Goal: Task Accomplishment & Management: Manage account settings

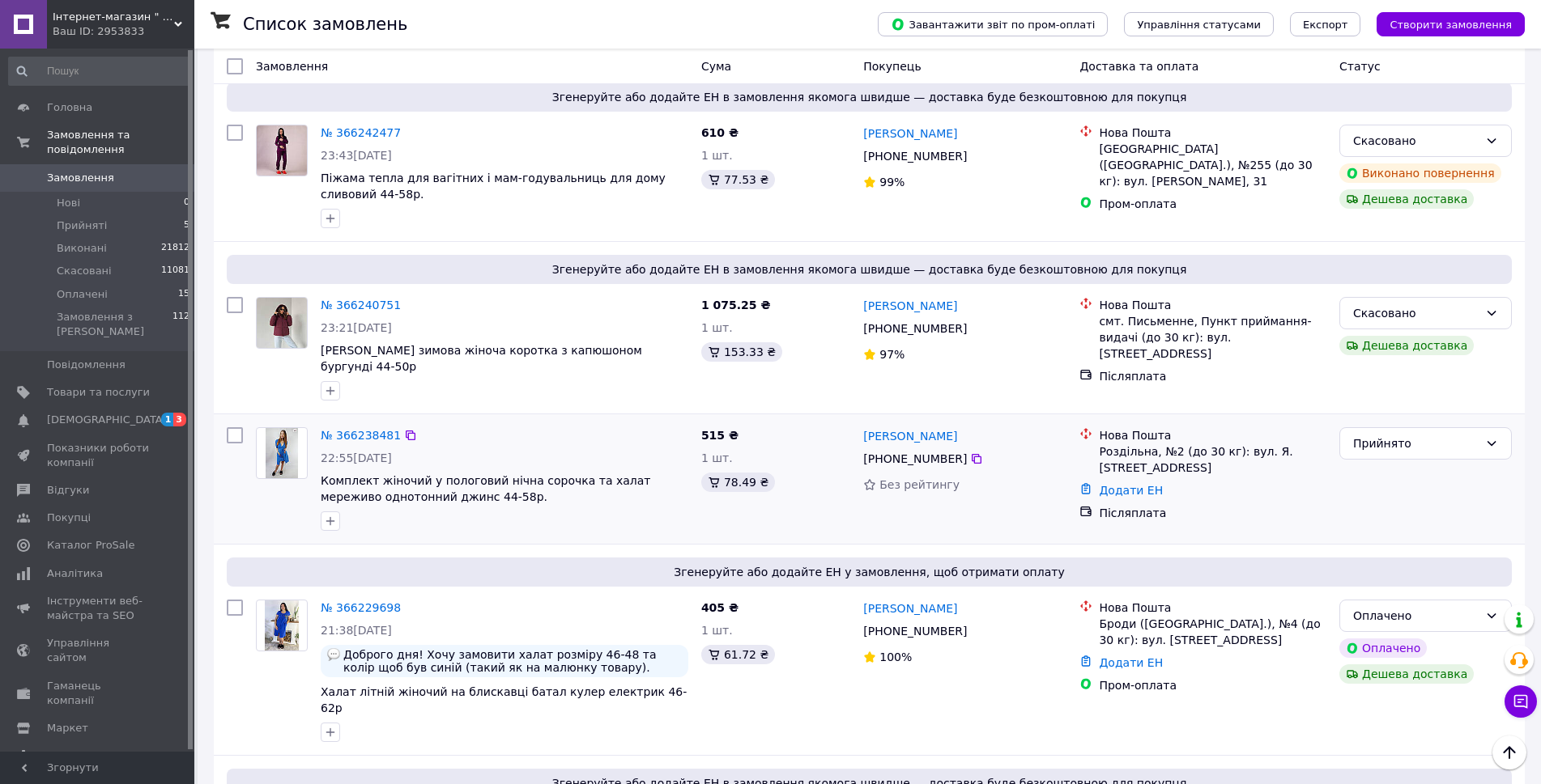
scroll to position [243, 0]
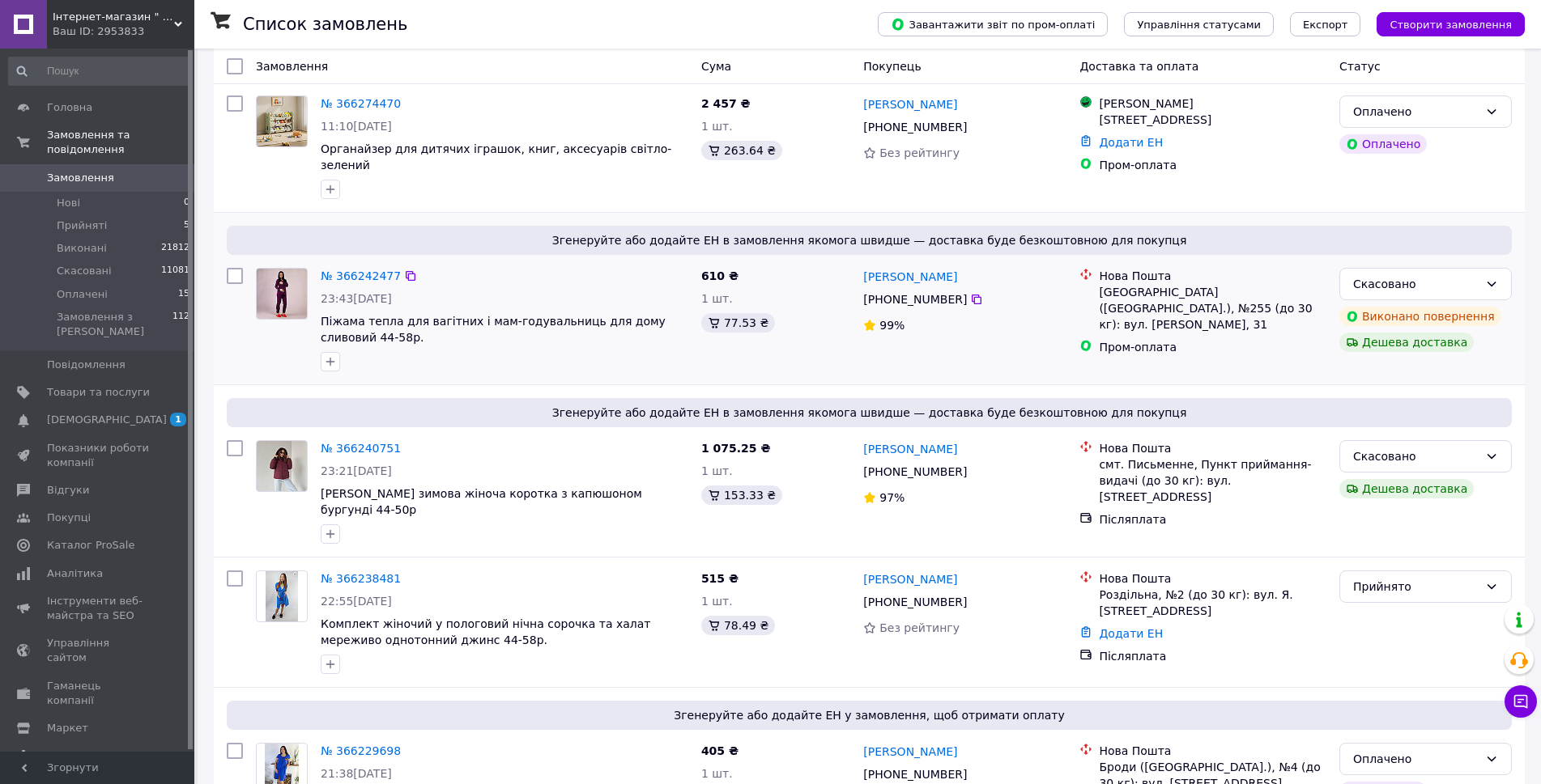
scroll to position [81, 0]
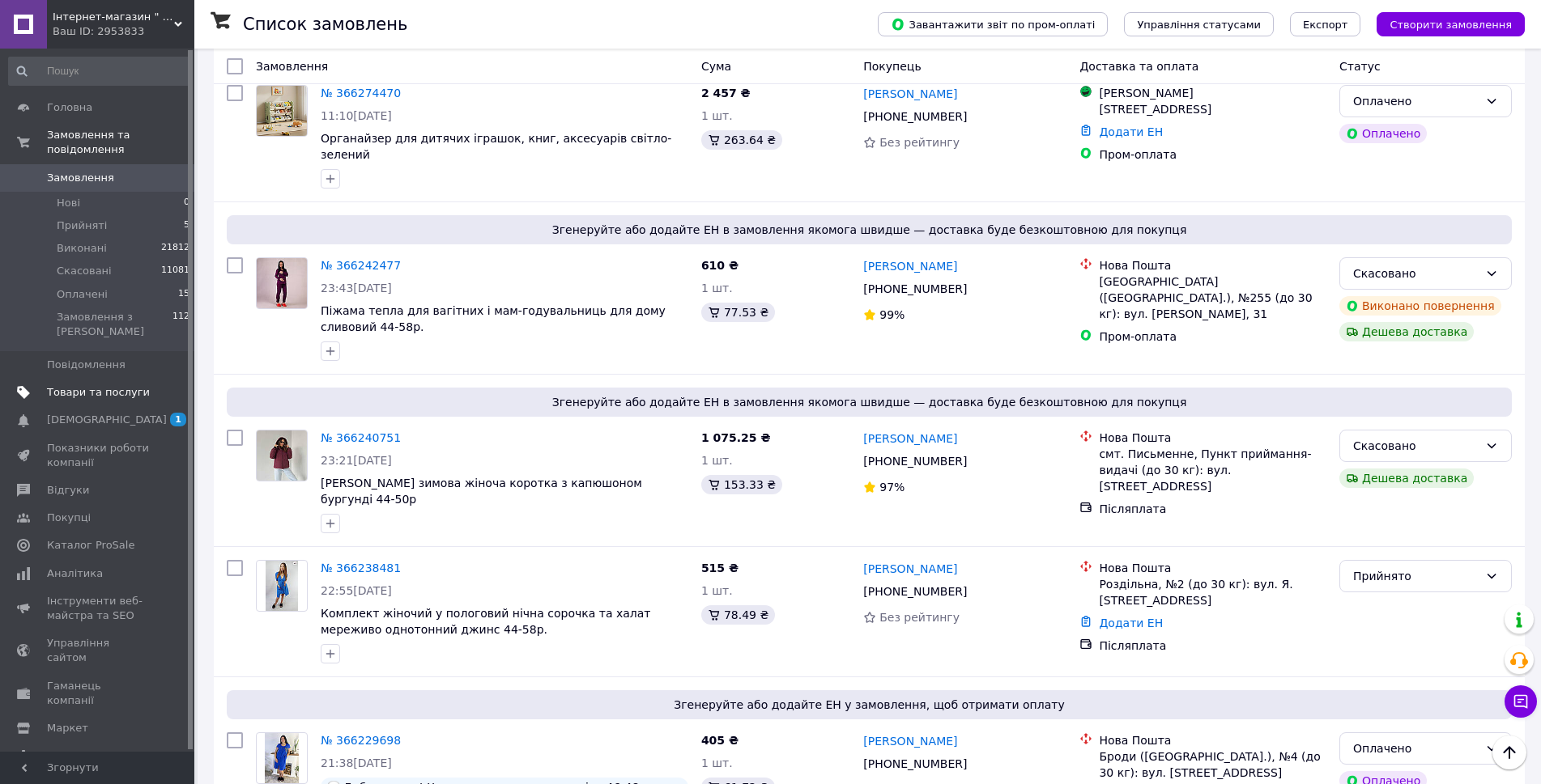
click at [118, 385] on span "Товари та послуги" at bounding box center [98, 392] width 103 height 14
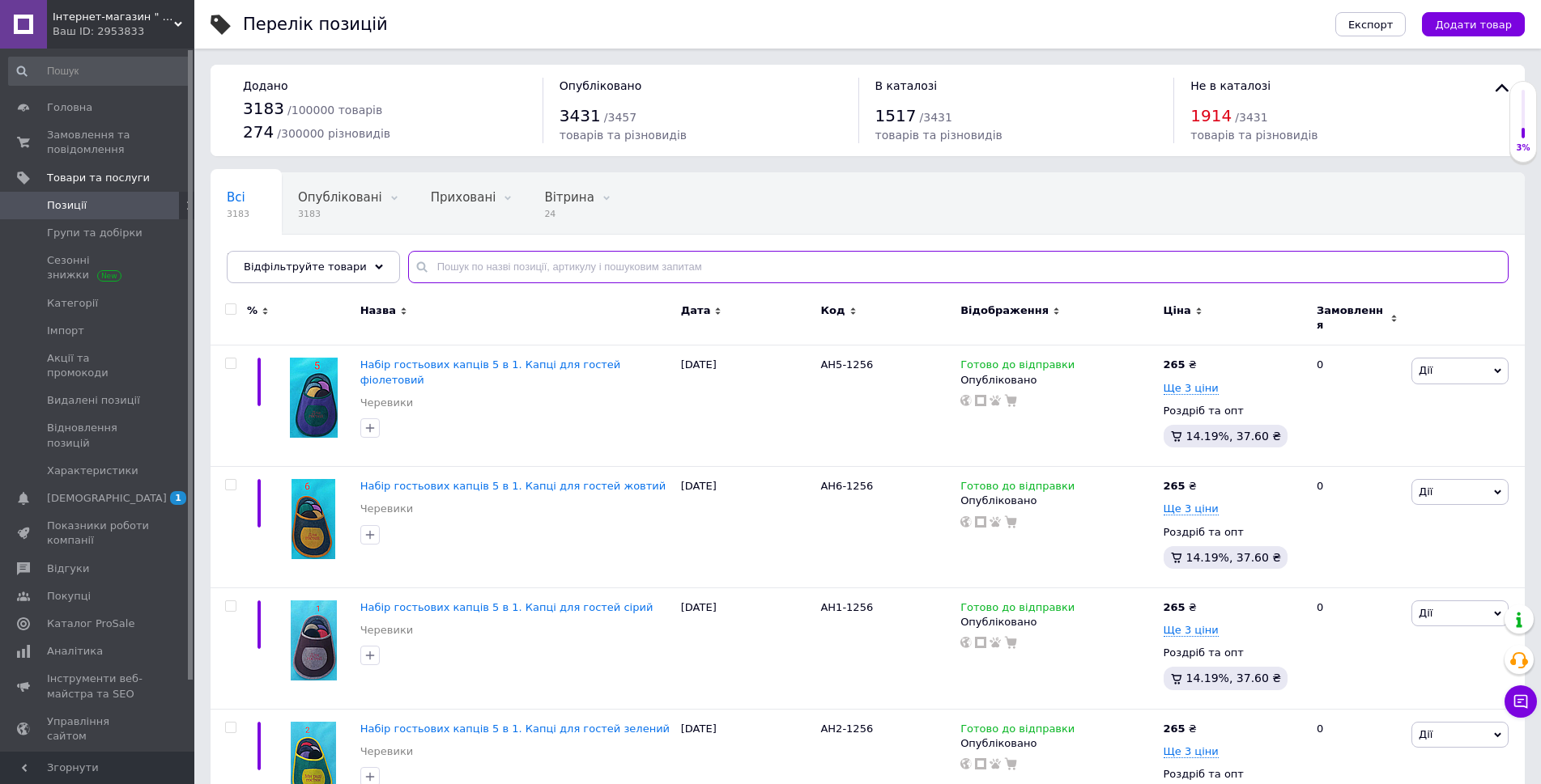
paste input "2225-а0402"
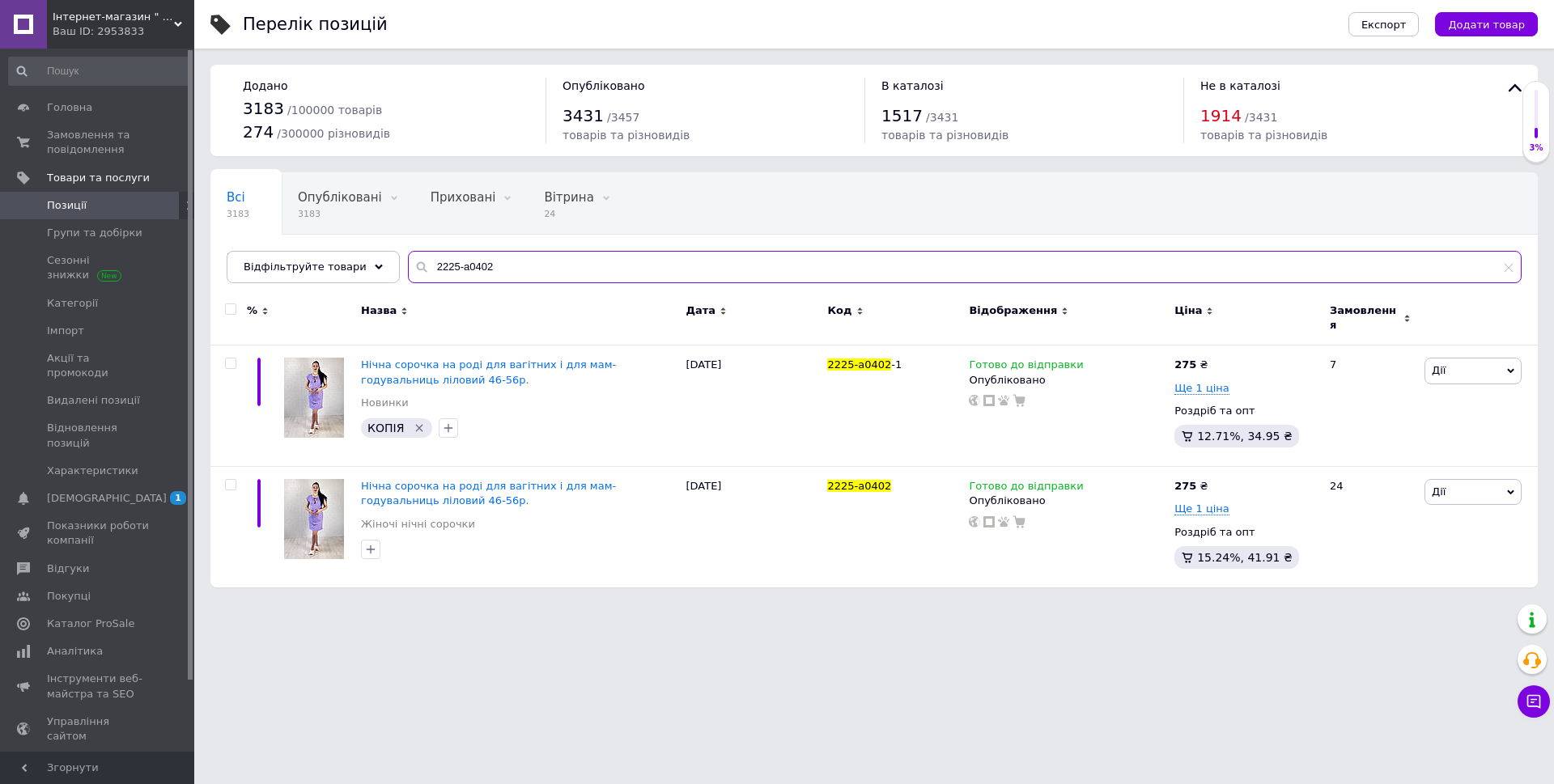
type input "2225-а0402"
click at [1212, 358] on span at bounding box center [1217, 363] width 10 height 11
drag, startPoint x: 1261, startPoint y: 338, endPoint x: 1242, endPoint y: 338, distance: 19.0
click at [1242, 338] on input "275" at bounding box center [1292, 346] width 123 height 33
type input "2"
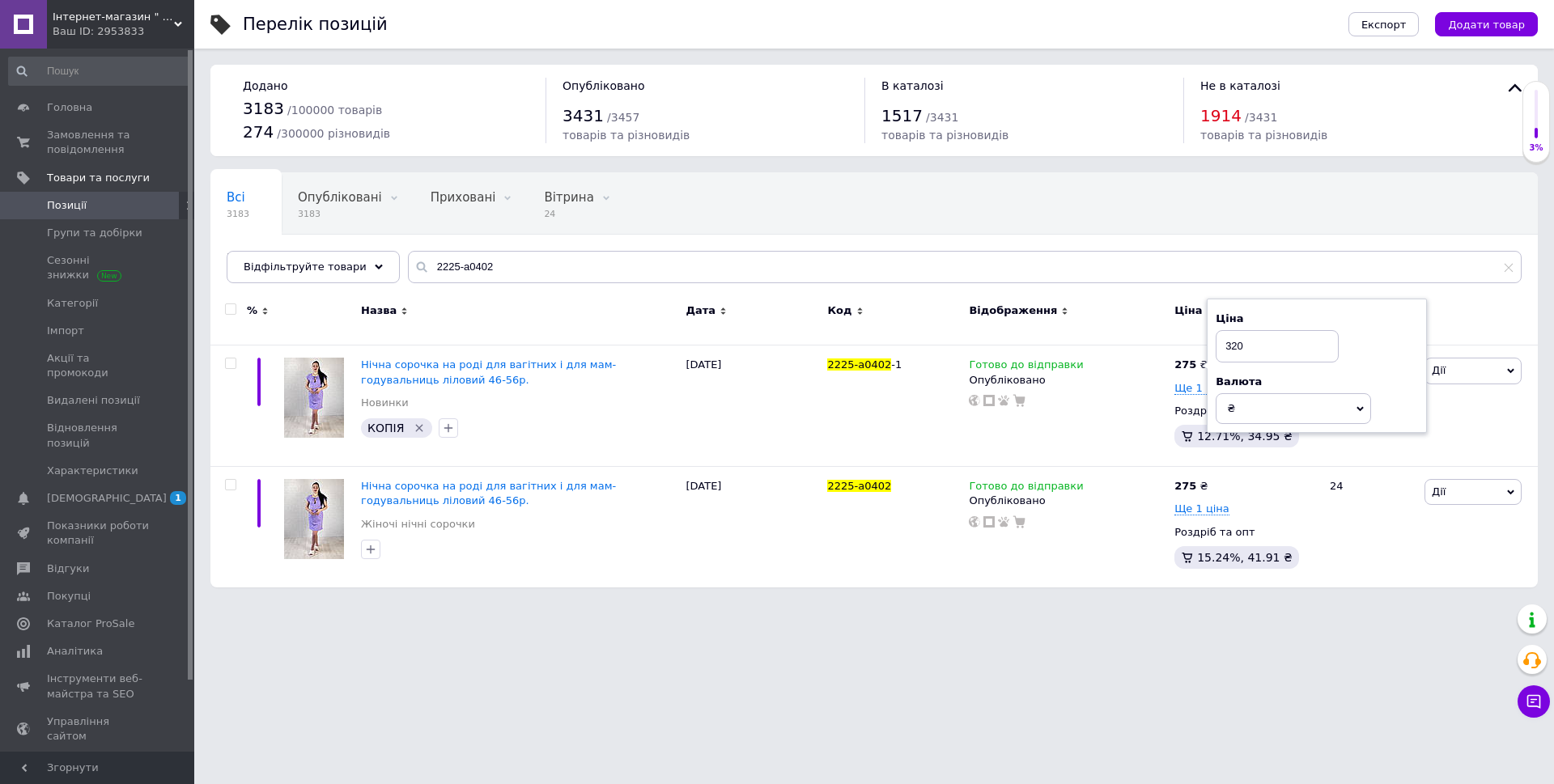
type input "320"
click at [1156, 312] on div "Відображення" at bounding box center [1067, 310] width 198 height 14
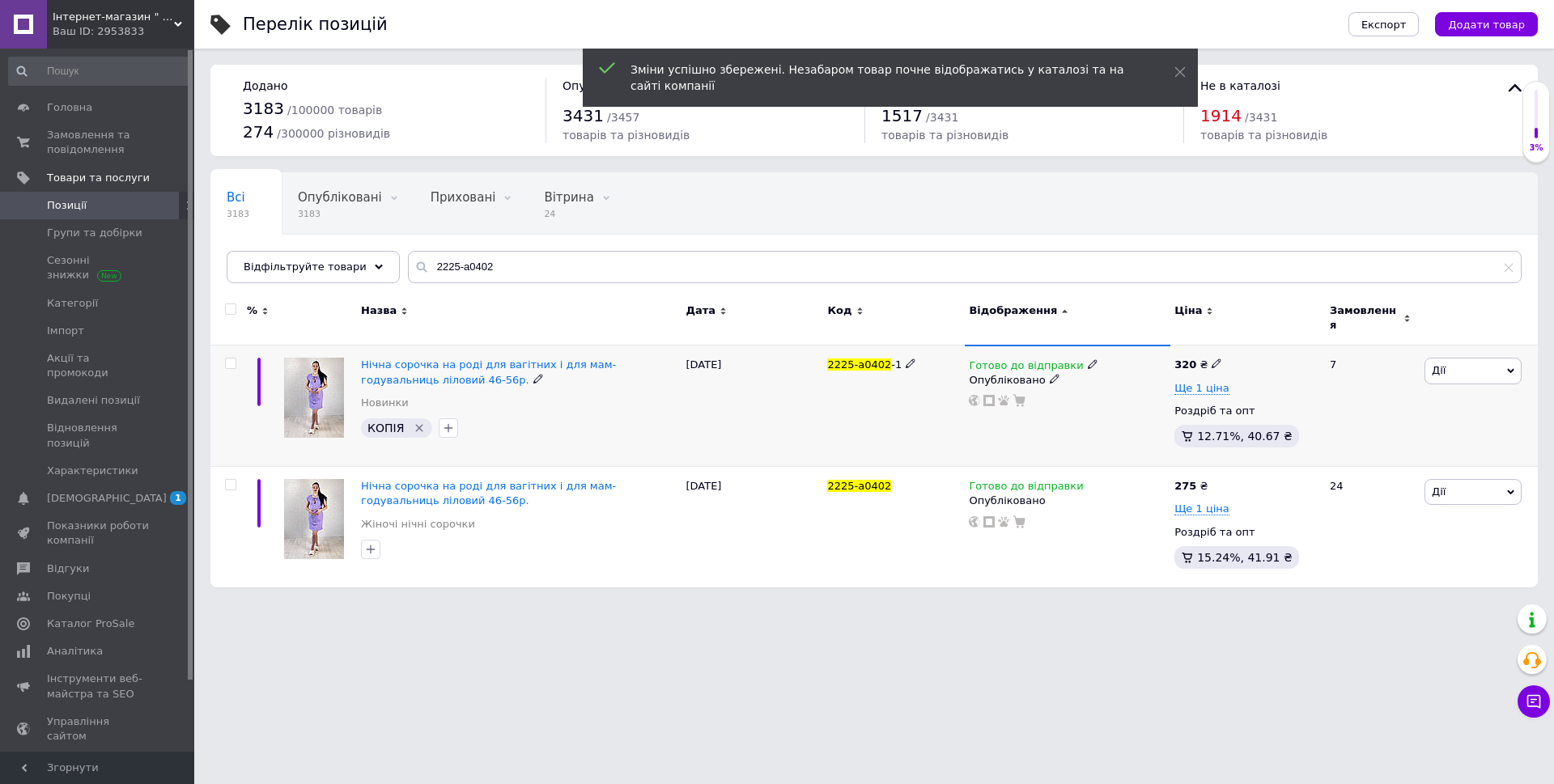
click at [872, 359] on span "2225-а0402" at bounding box center [859, 365] width 64 height 12
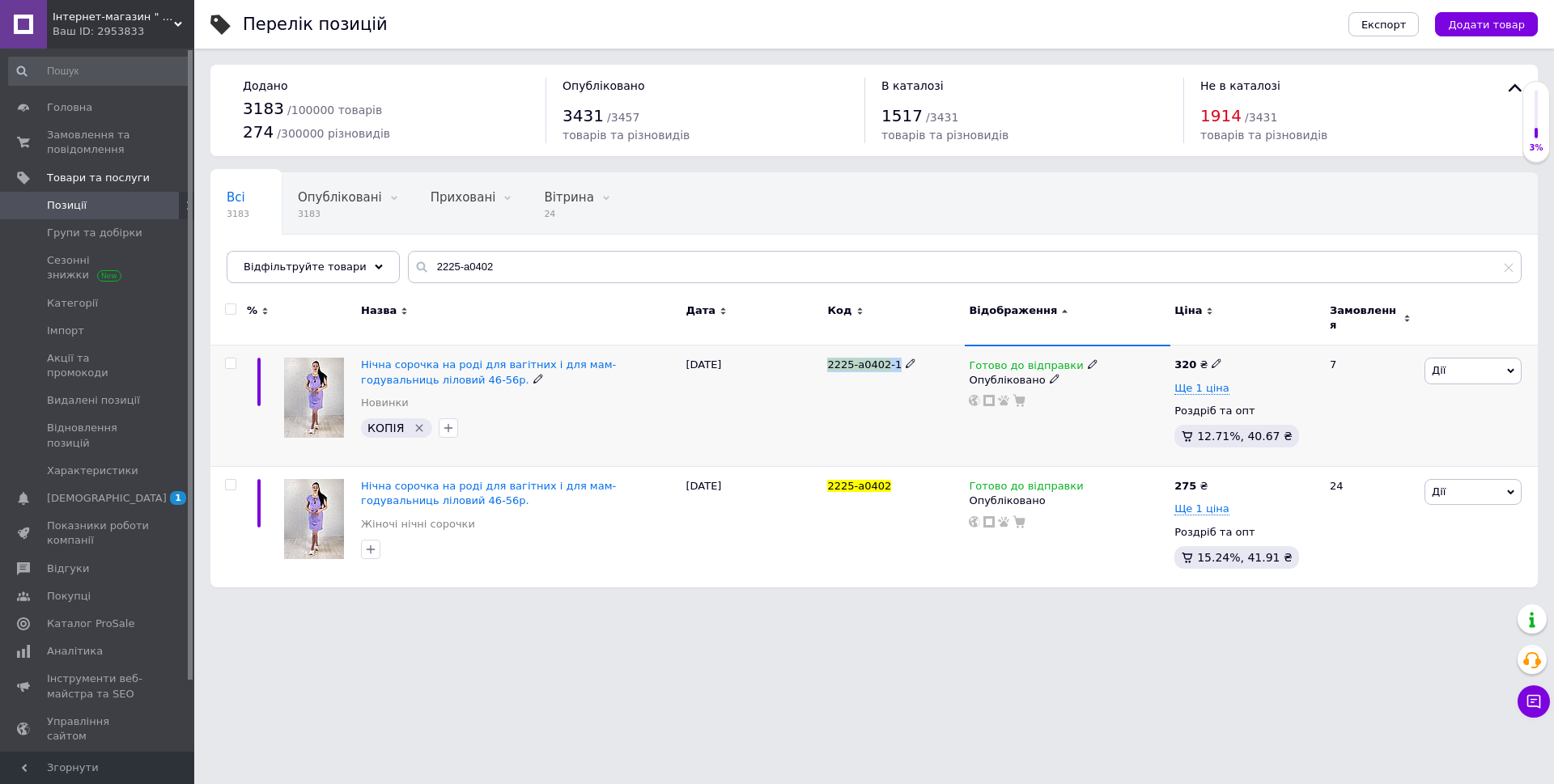
click at [872, 359] on span "2225-а0402" at bounding box center [859, 365] width 64 height 12
copy div "2225-а0402 -1"
click at [897, 275] on input "2225-а0402" at bounding box center [964, 267] width 1114 height 33
click at [1204, 358] on div "320 ₴" at bounding box center [1198, 365] width 48 height 14
drag, startPoint x: 1258, startPoint y: 340, endPoint x: 1244, endPoint y: 333, distance: 15.7
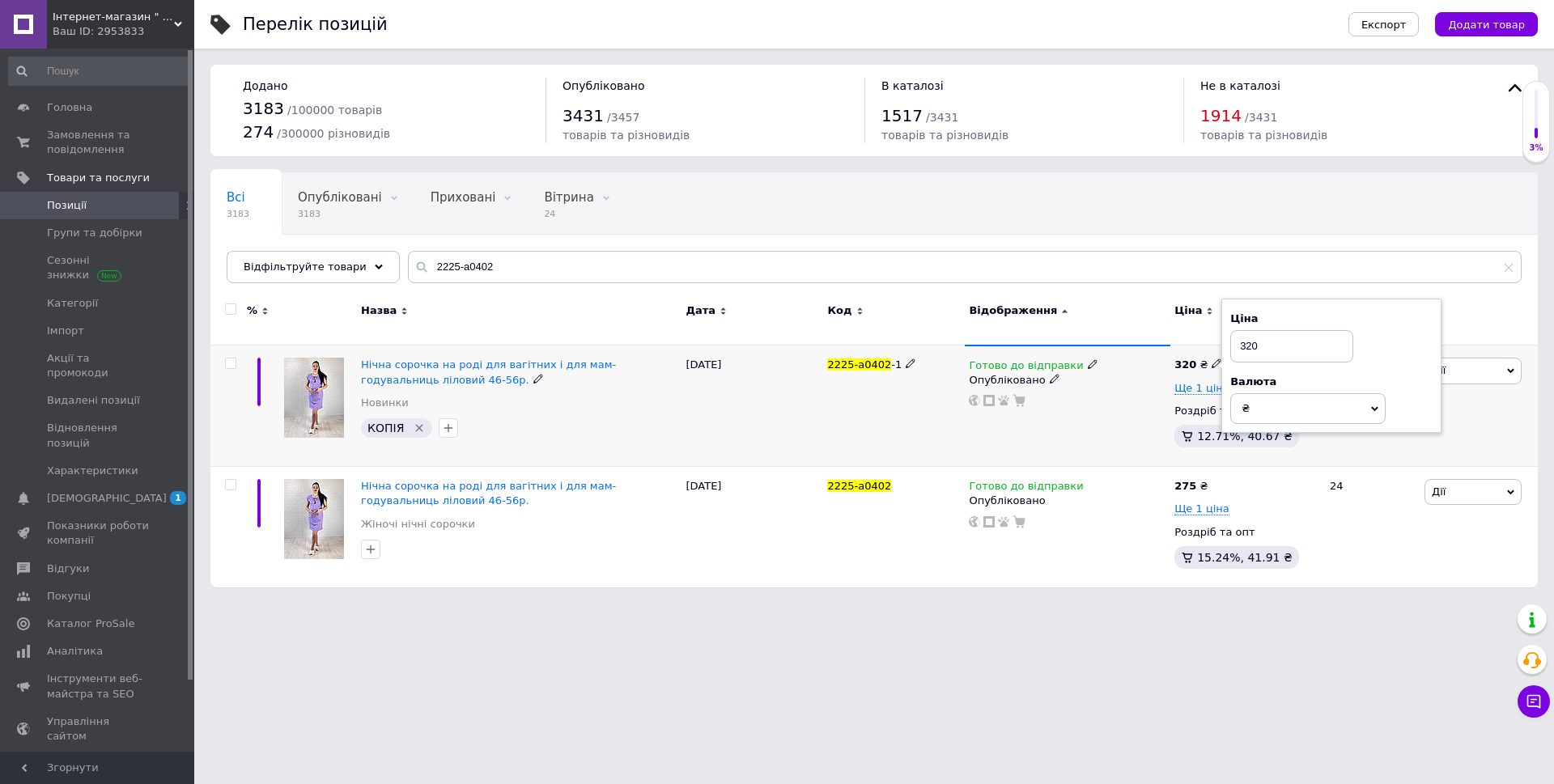
click at [1244, 333] on input "320" at bounding box center [1292, 346] width 123 height 33
type input "3"
type input "275"
click at [1146, 516] on div at bounding box center [1067, 522] width 201 height 13
click at [66, 492] on span "[DEMOGRAPHIC_DATA]" at bounding box center [107, 498] width 120 height 14
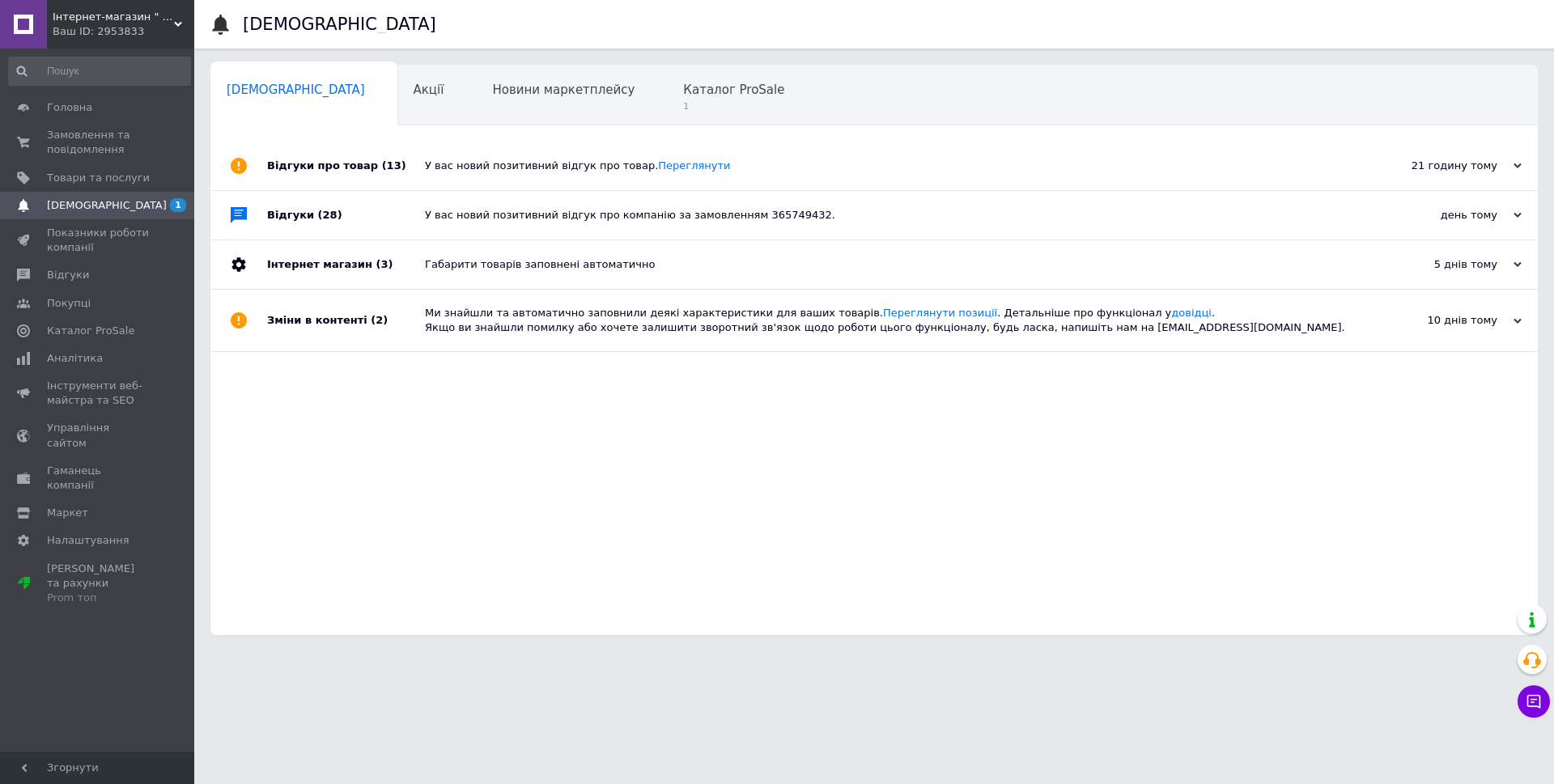
click at [591, 165] on div "У вас новий позитивний відгук про товар. Переглянути" at bounding box center [893, 166] width 935 height 14
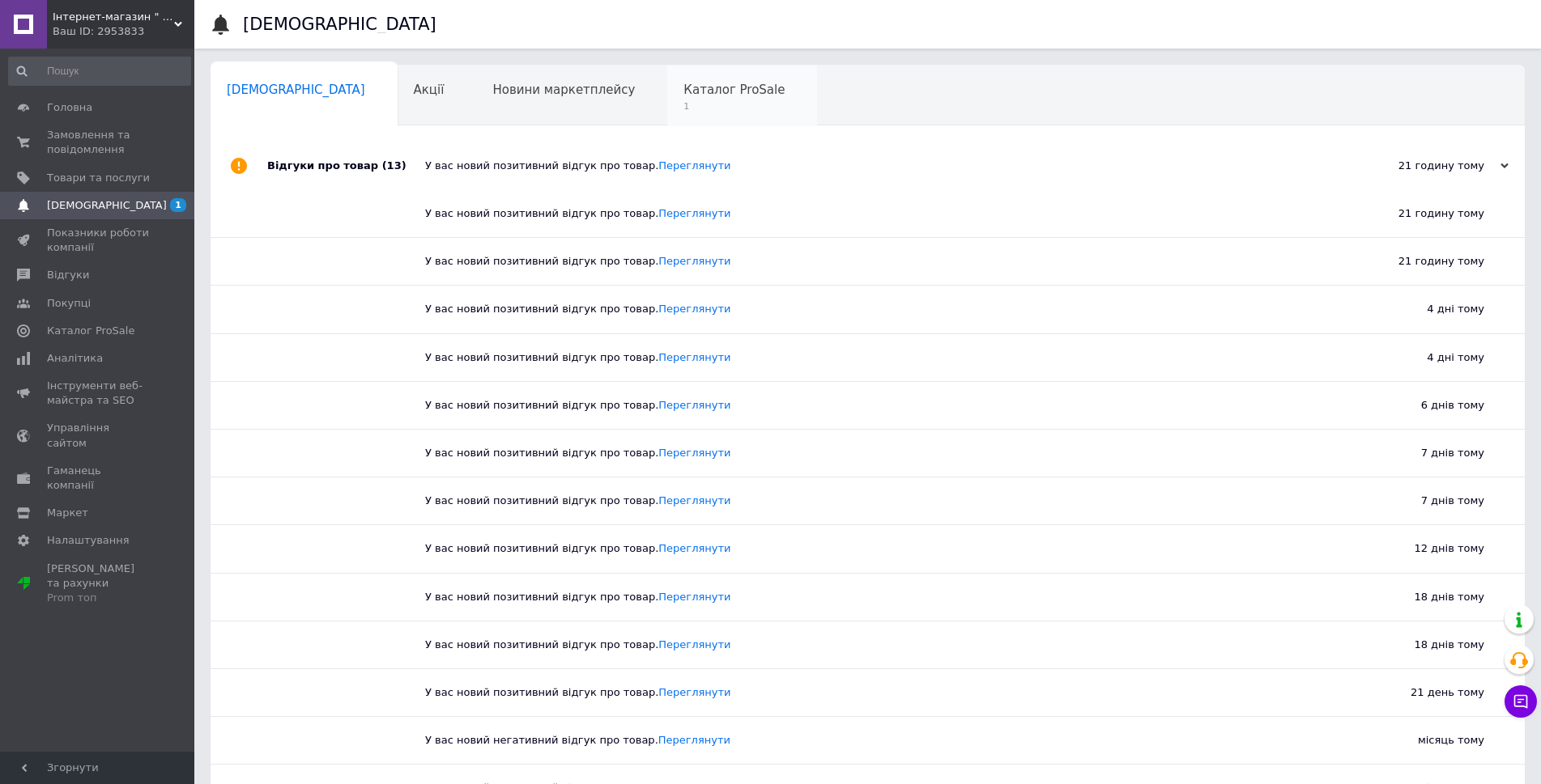
click at [683, 97] on span "Каталог ProSale" at bounding box center [734, 89] width 101 height 14
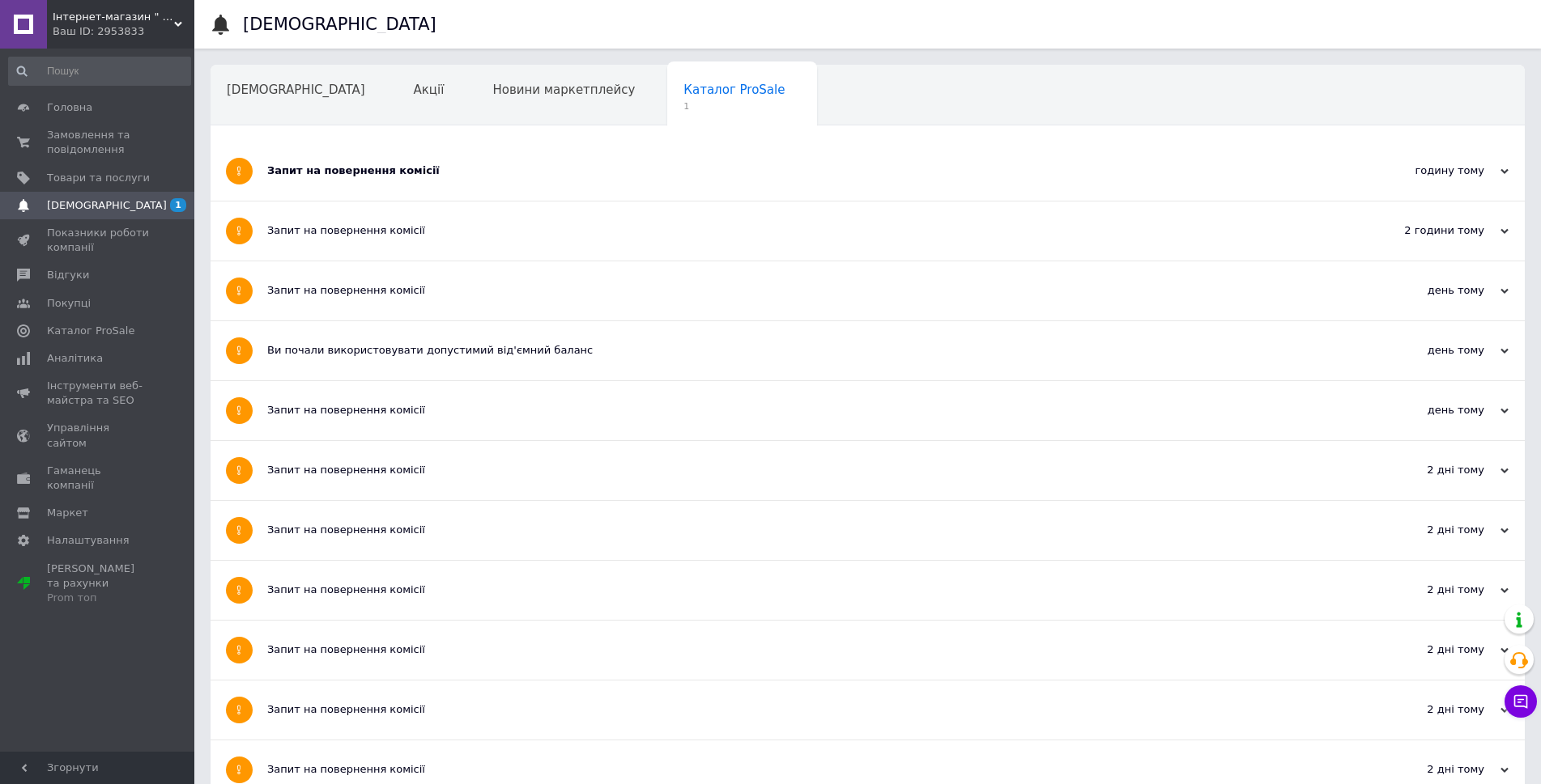
click at [516, 195] on div "Запит на повернення комісії" at bounding box center [807, 171] width 1079 height 59
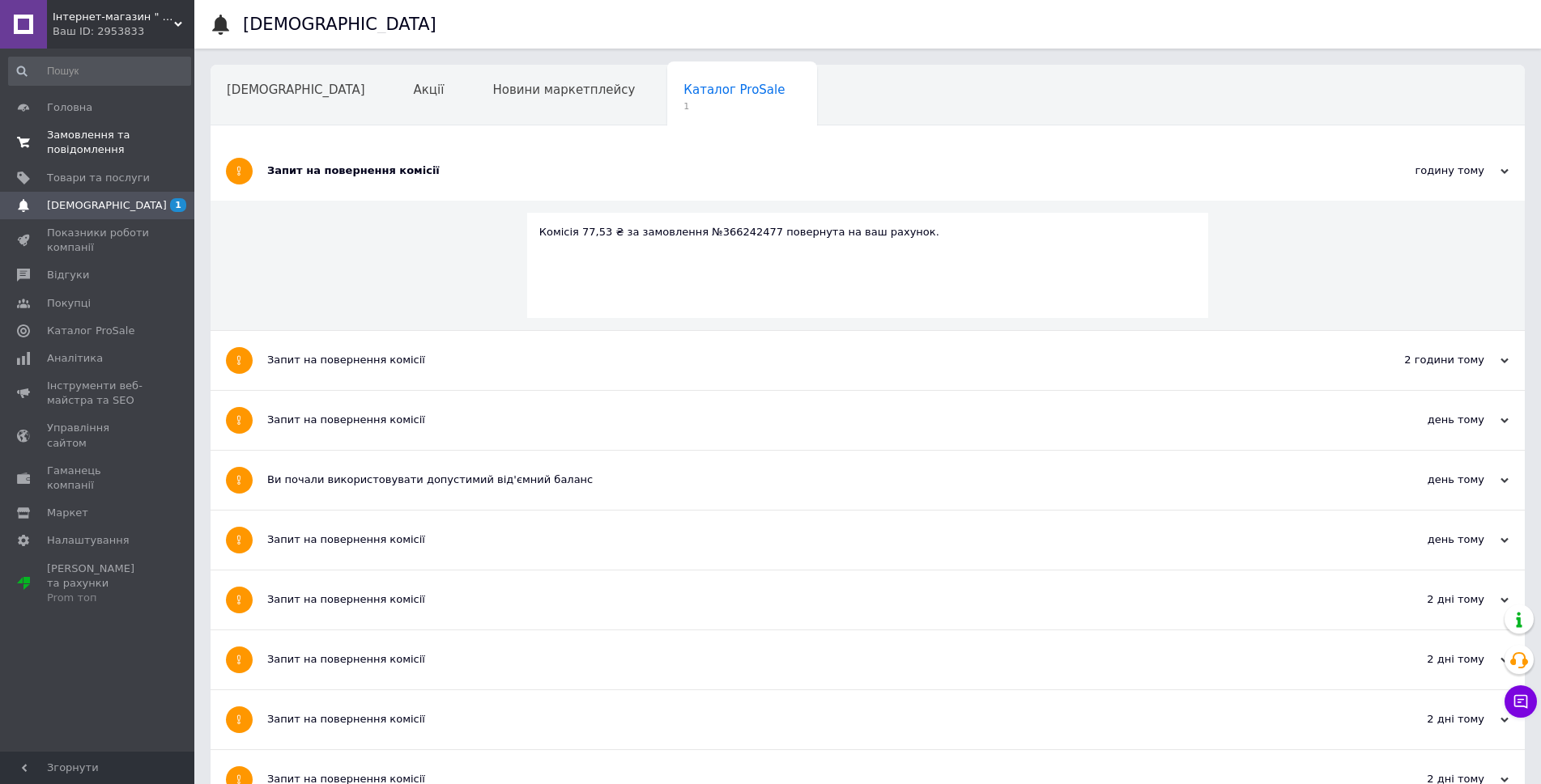
click at [85, 143] on span "Замовлення та повідомлення" at bounding box center [98, 142] width 103 height 29
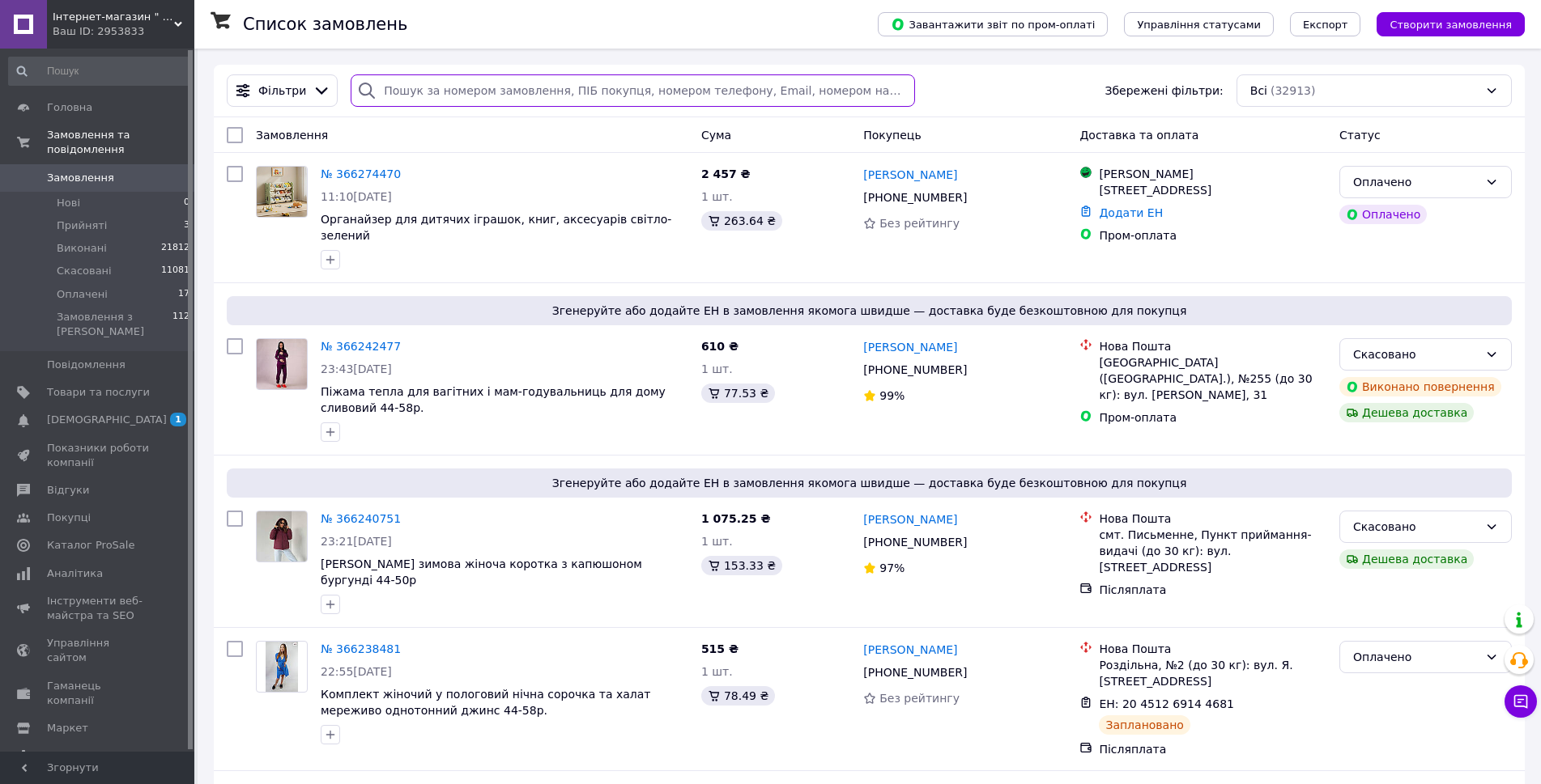
paste input "20451265309652"
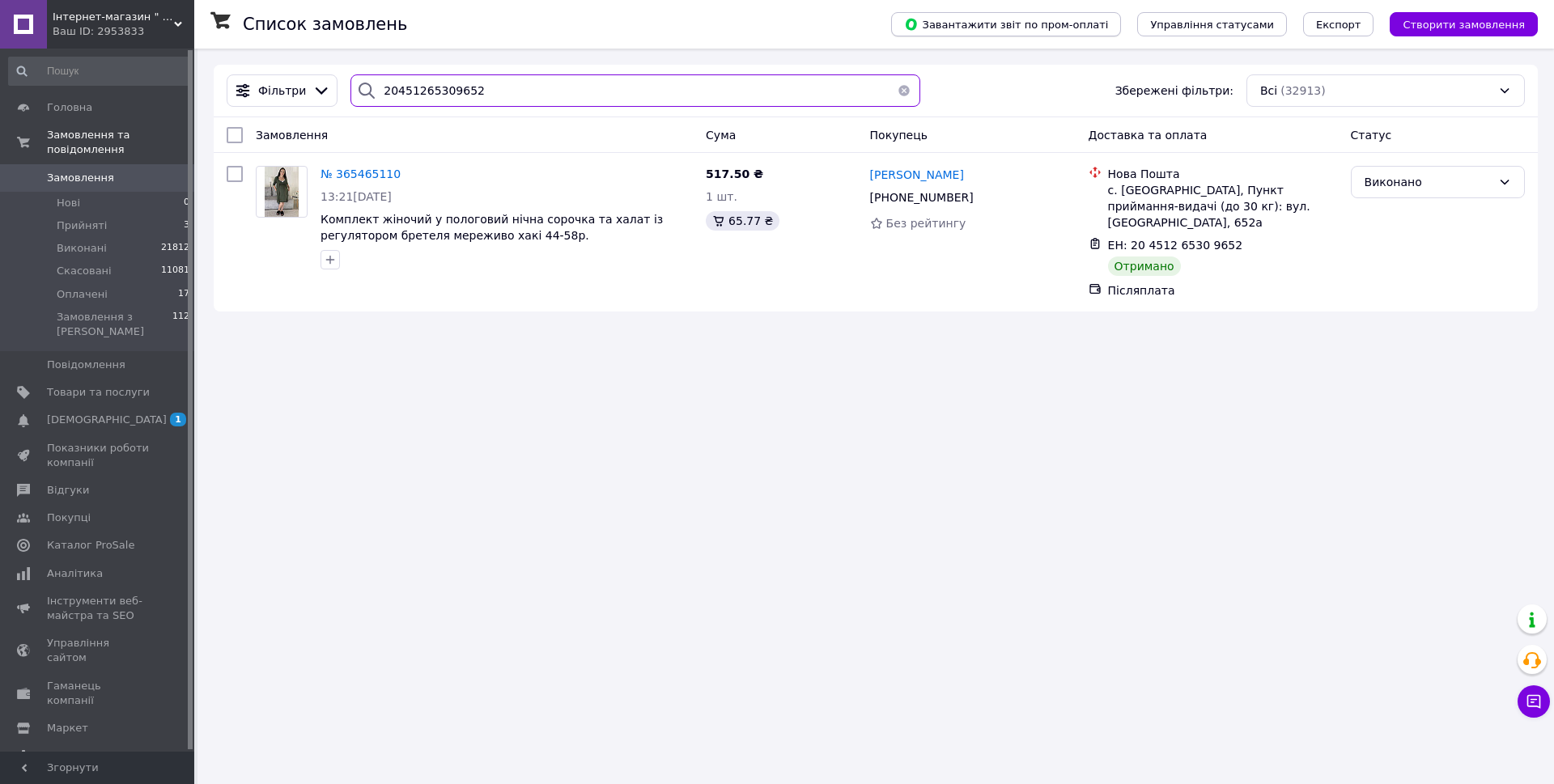
type input "20451265309652"
click at [114, 214] on li "Прийняті 3" at bounding box center [99, 225] width 199 height 23
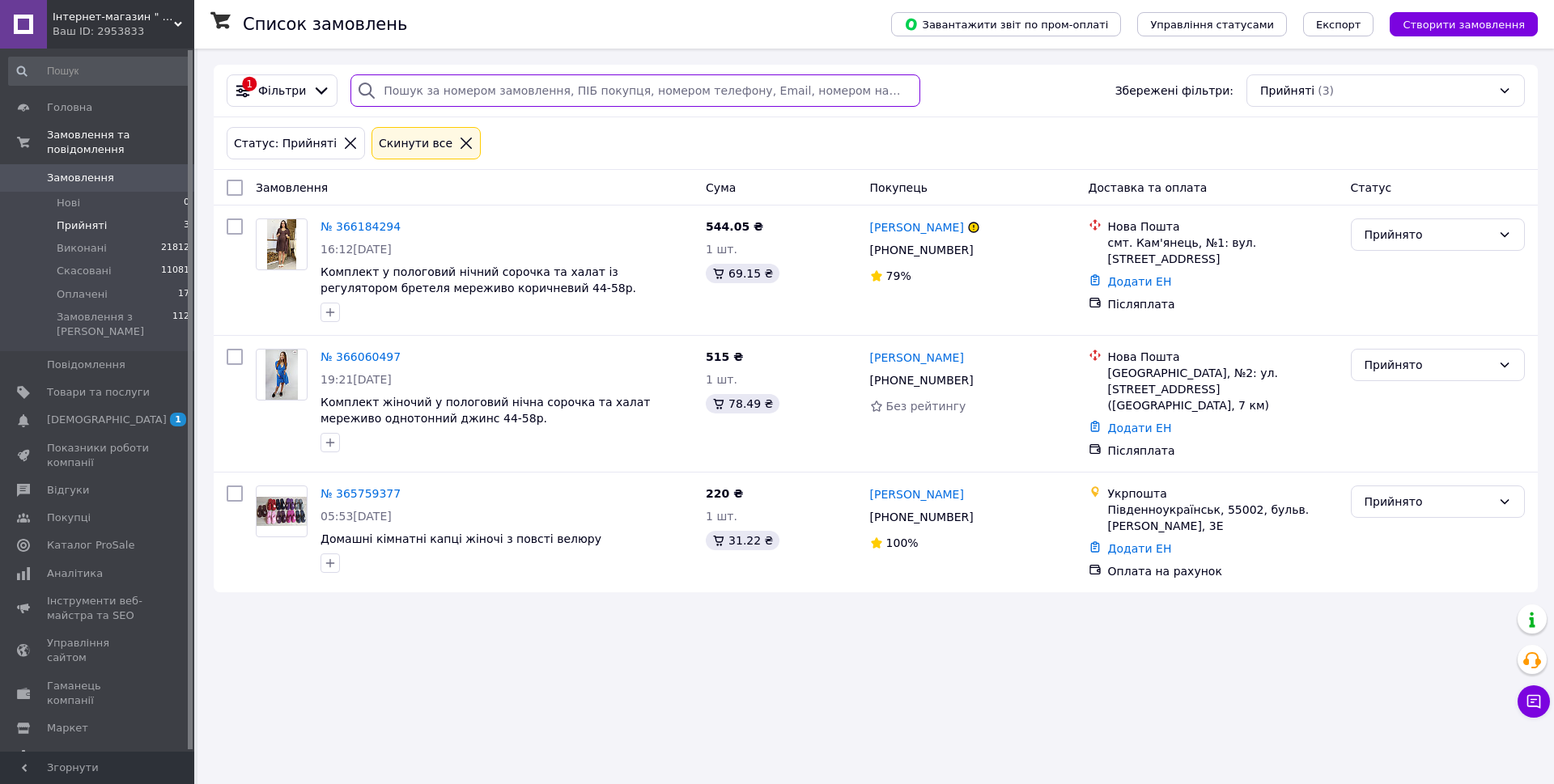
click at [519, 94] on input "search" at bounding box center [635, 91] width 570 height 33
click at [73, 413] on span "[DEMOGRAPHIC_DATA]" at bounding box center [107, 419] width 120 height 14
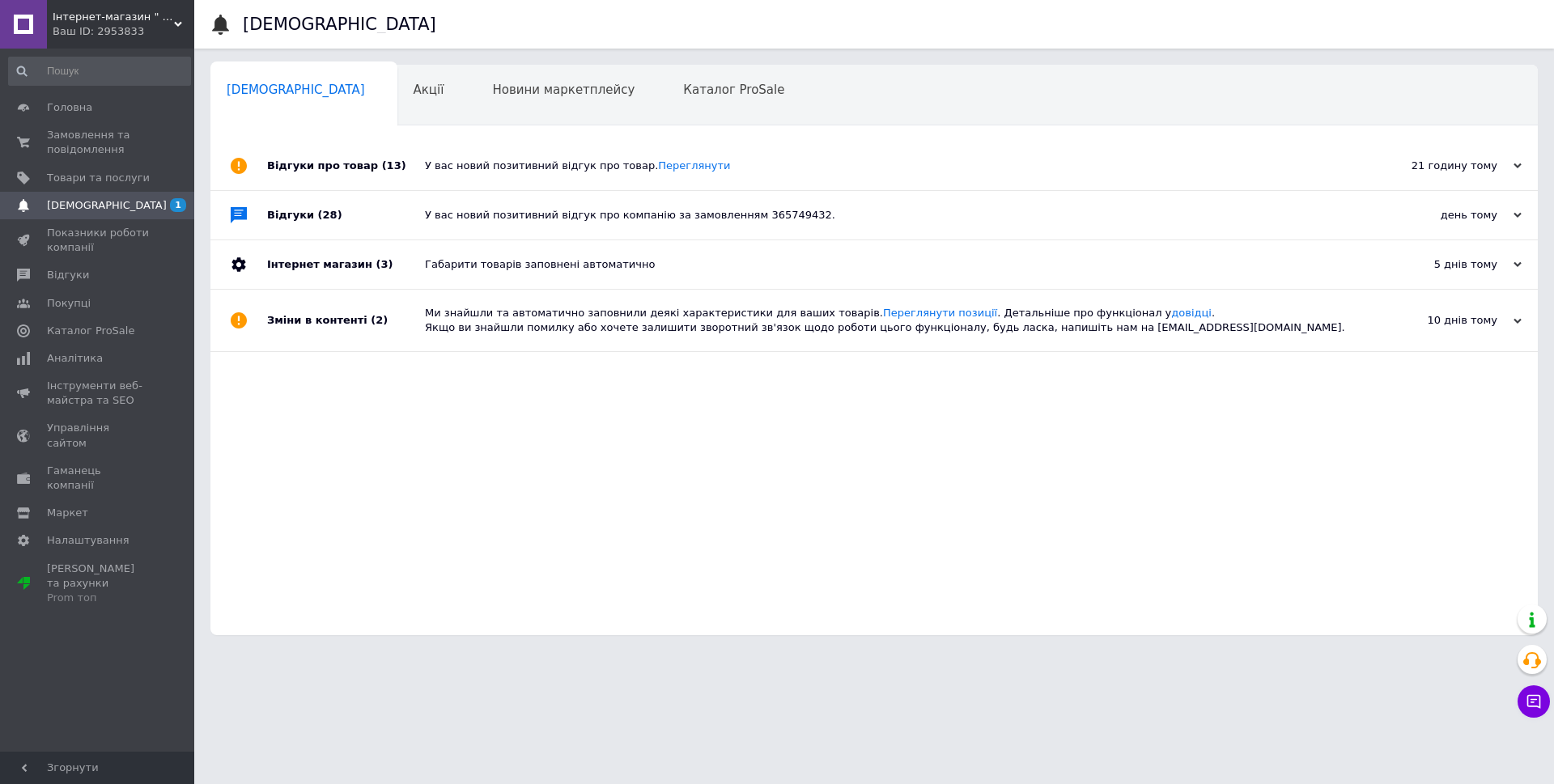
click at [582, 176] on div "У вас новий позитивний відгук про товар. Переглянути" at bounding box center [893, 166] width 935 height 49
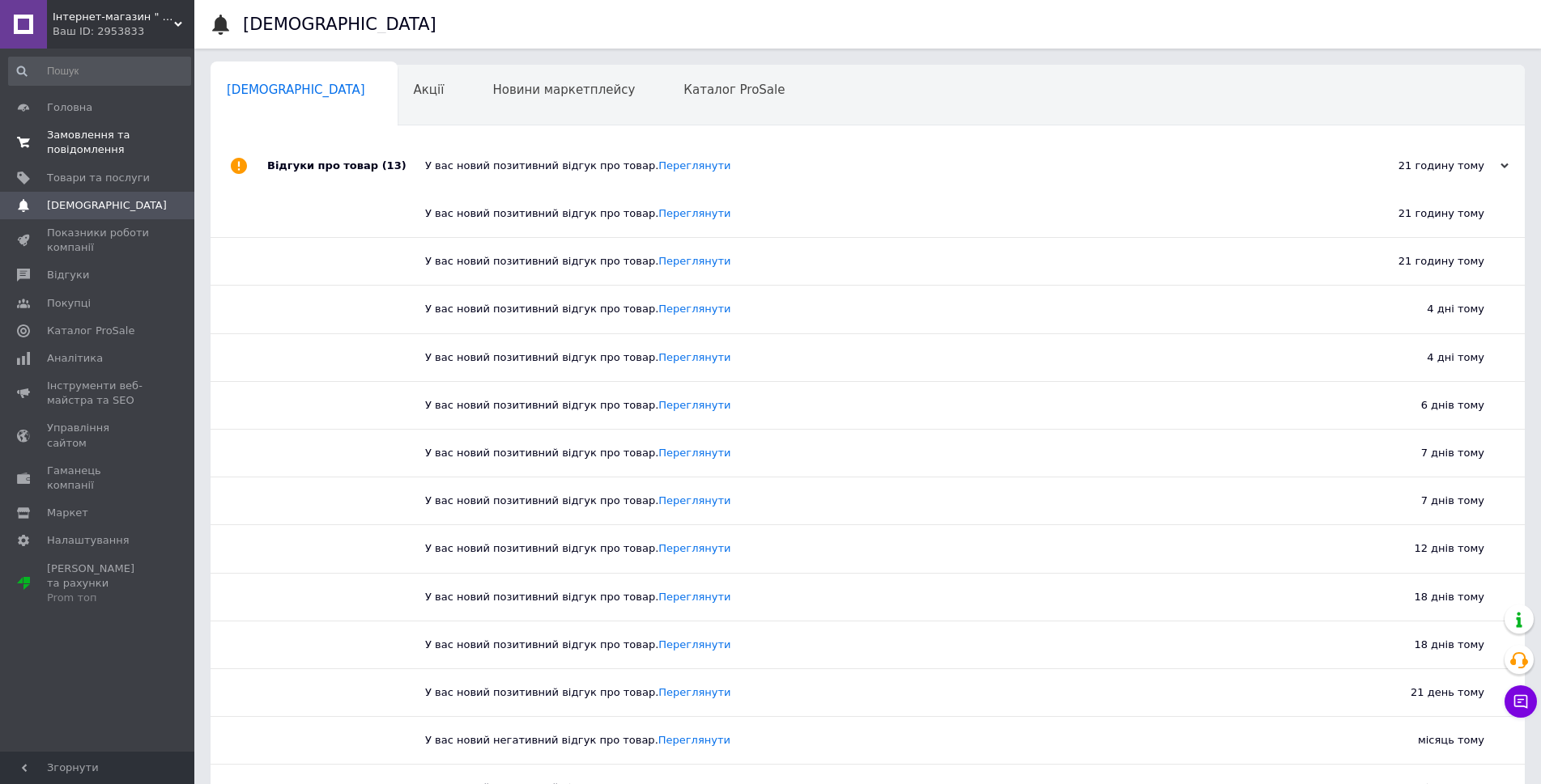
click at [87, 140] on span "Замовлення та повідомлення" at bounding box center [98, 142] width 103 height 29
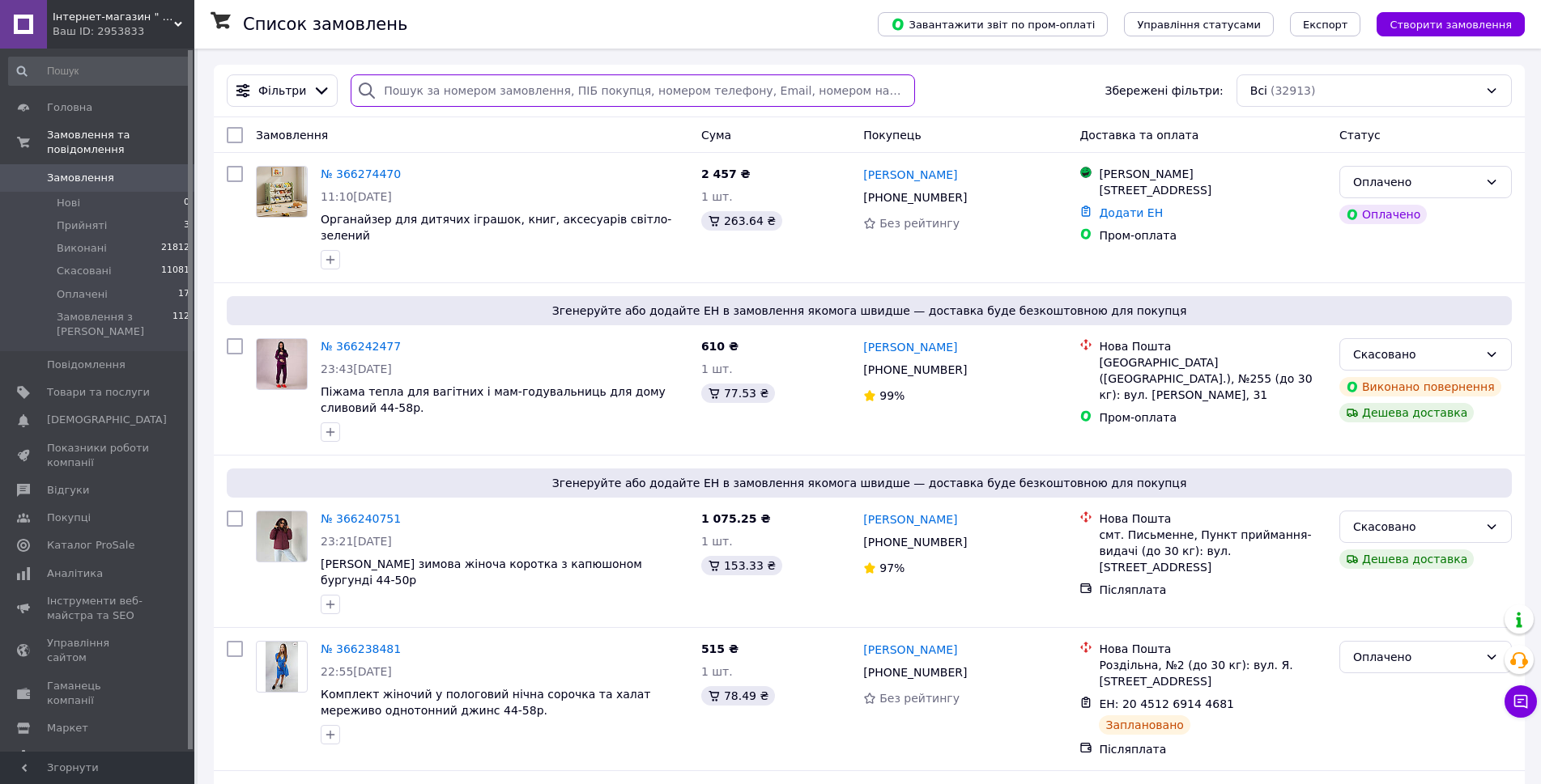
click at [479, 91] on input "search" at bounding box center [632, 91] width 563 height 33
paste input "20451265383306"
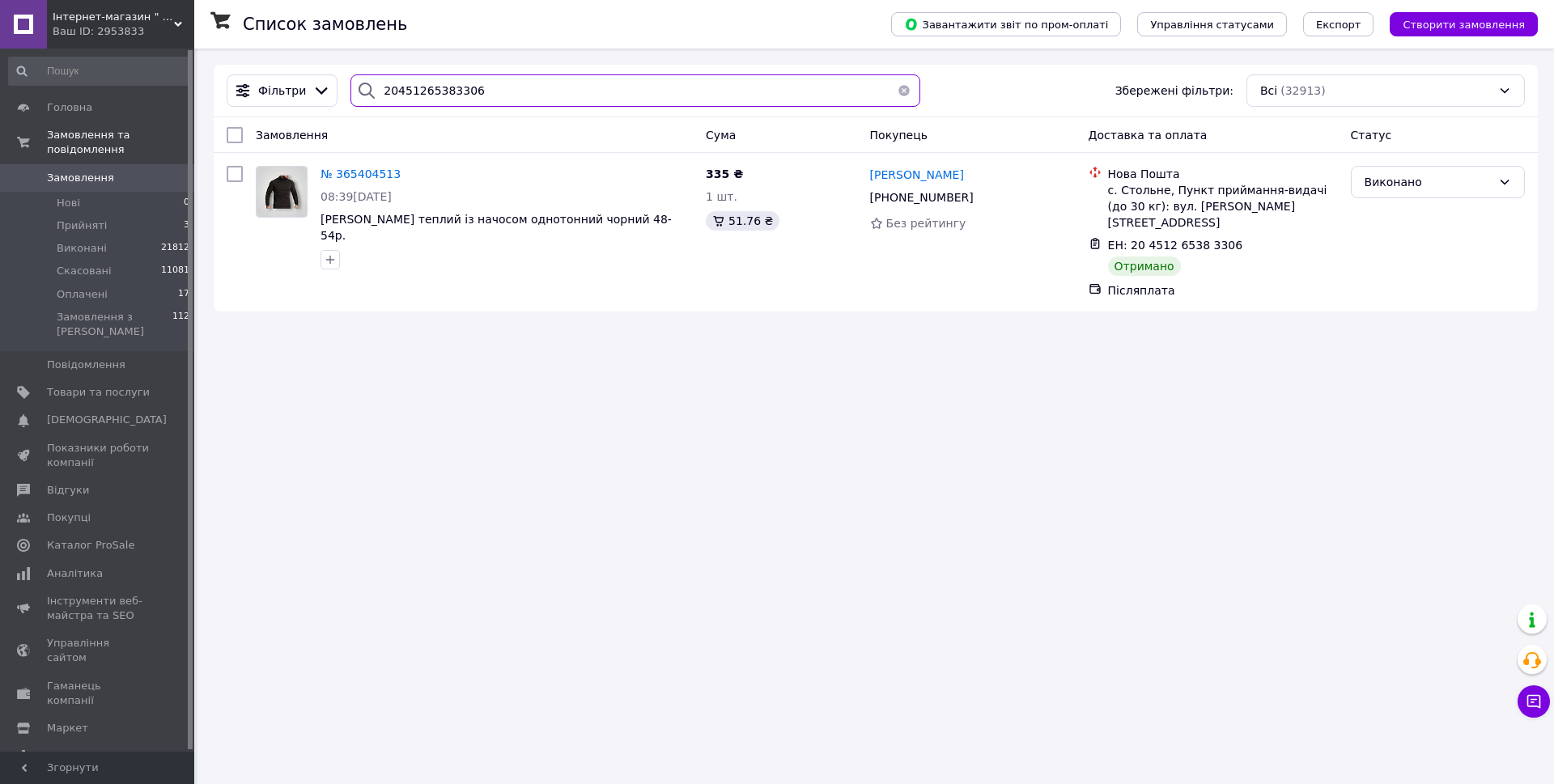
type input "20451265383306"
click at [76, 218] on span "Прийняті" at bounding box center [82, 225] width 50 height 14
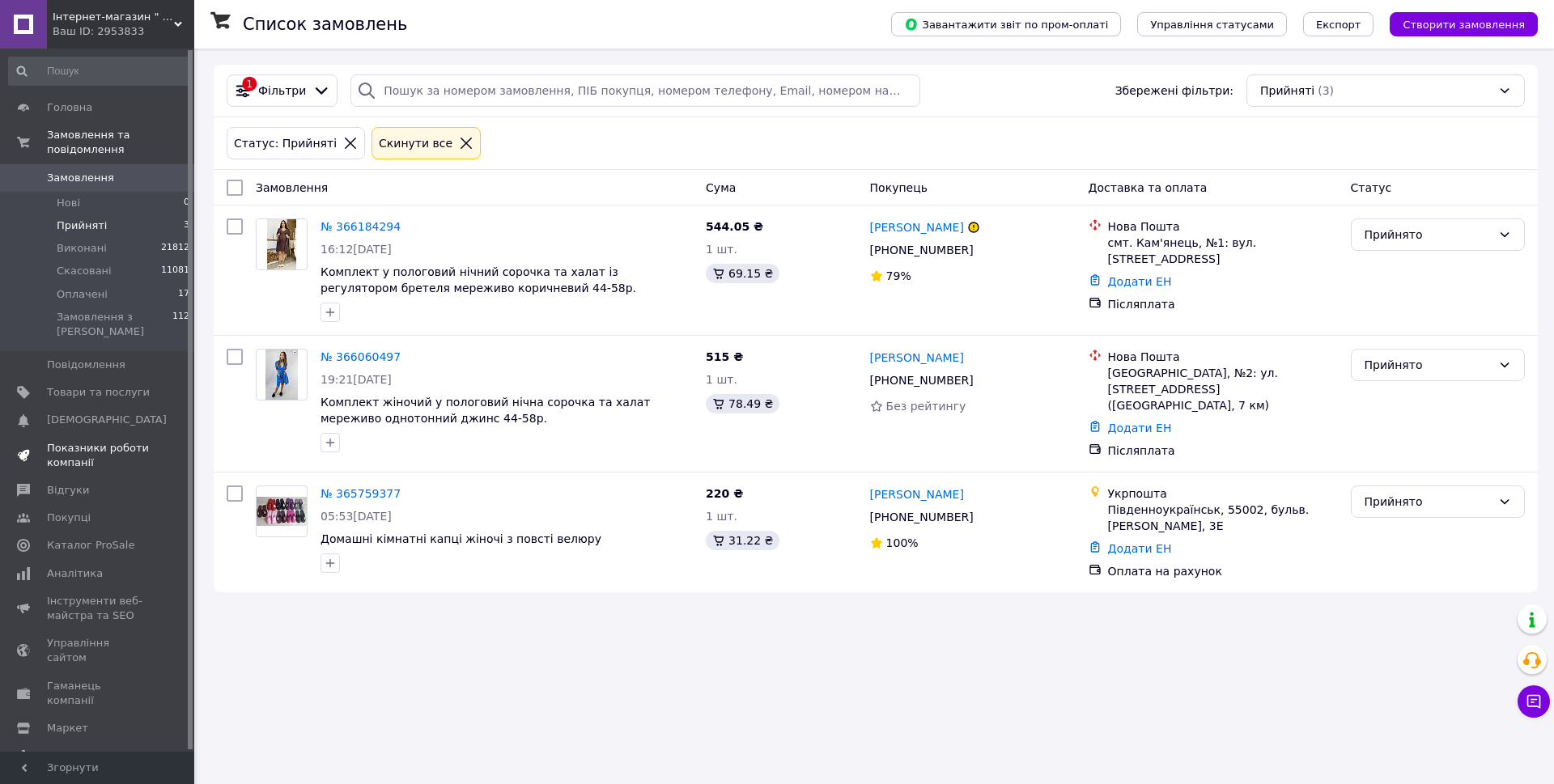
click at [91, 441] on span "Показники роботи компанії" at bounding box center [98, 455] width 103 height 29
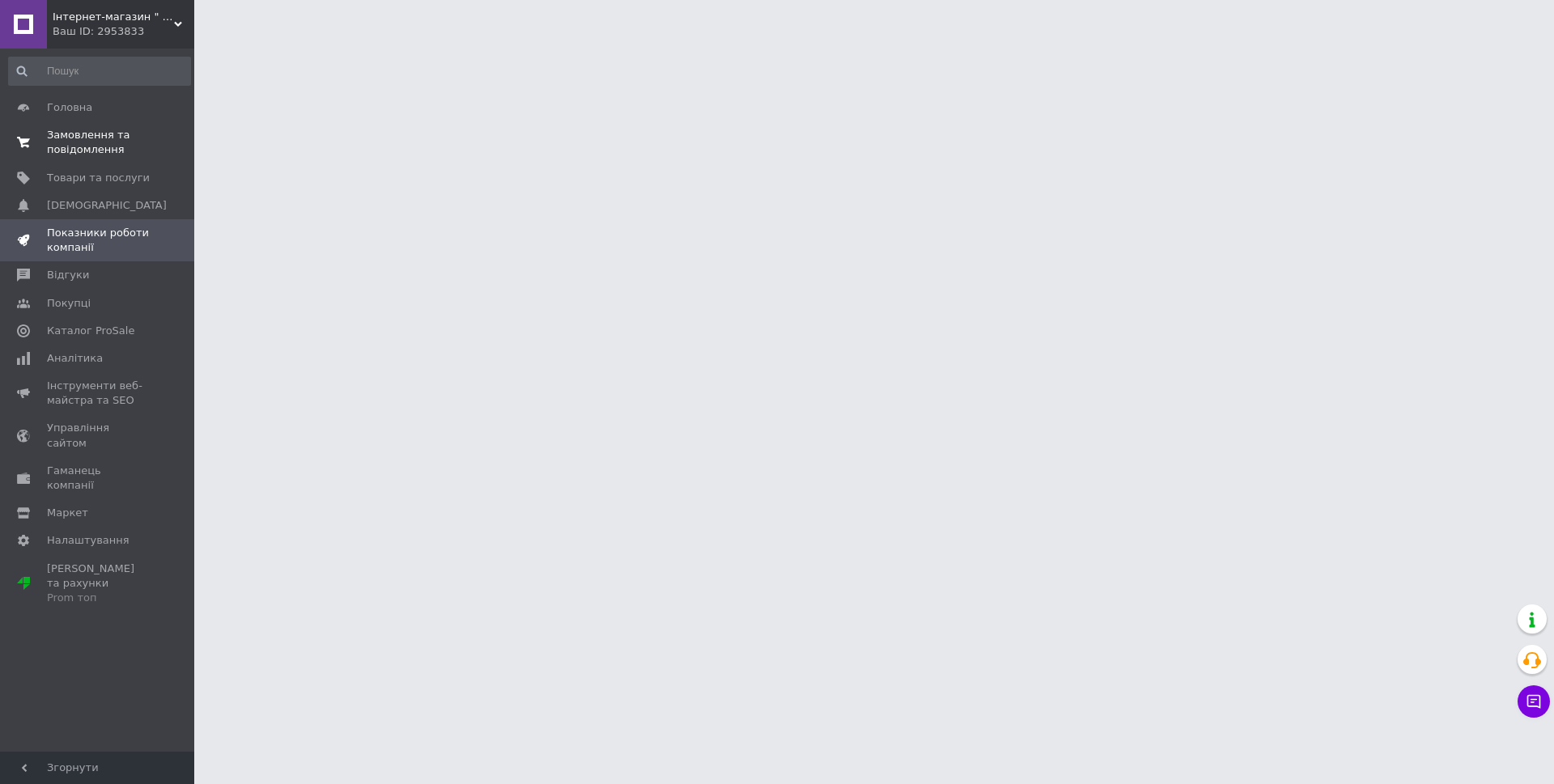
click at [84, 150] on span "Замовлення та повідомлення" at bounding box center [98, 142] width 103 height 29
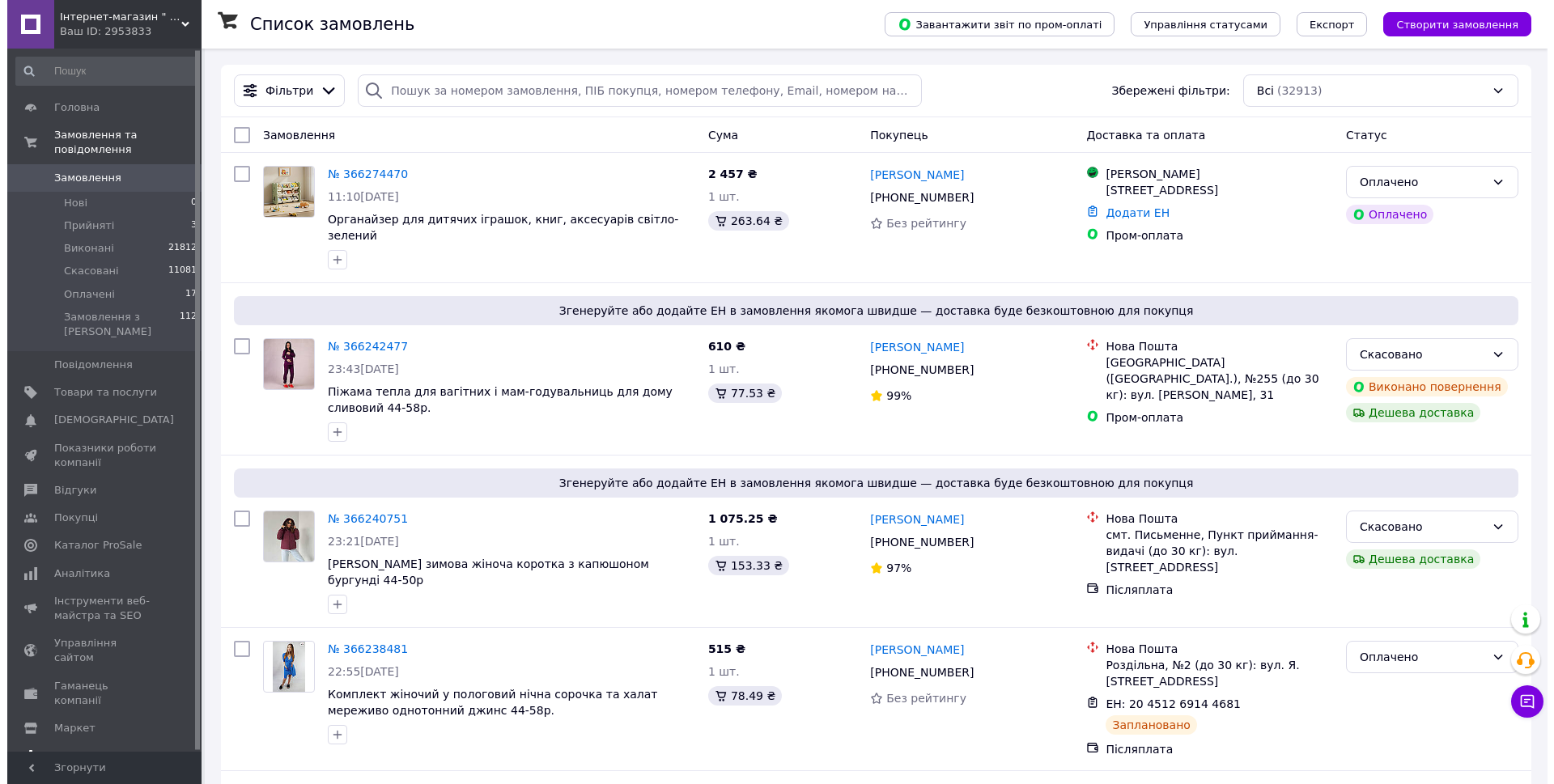
scroll to position [2, 0]
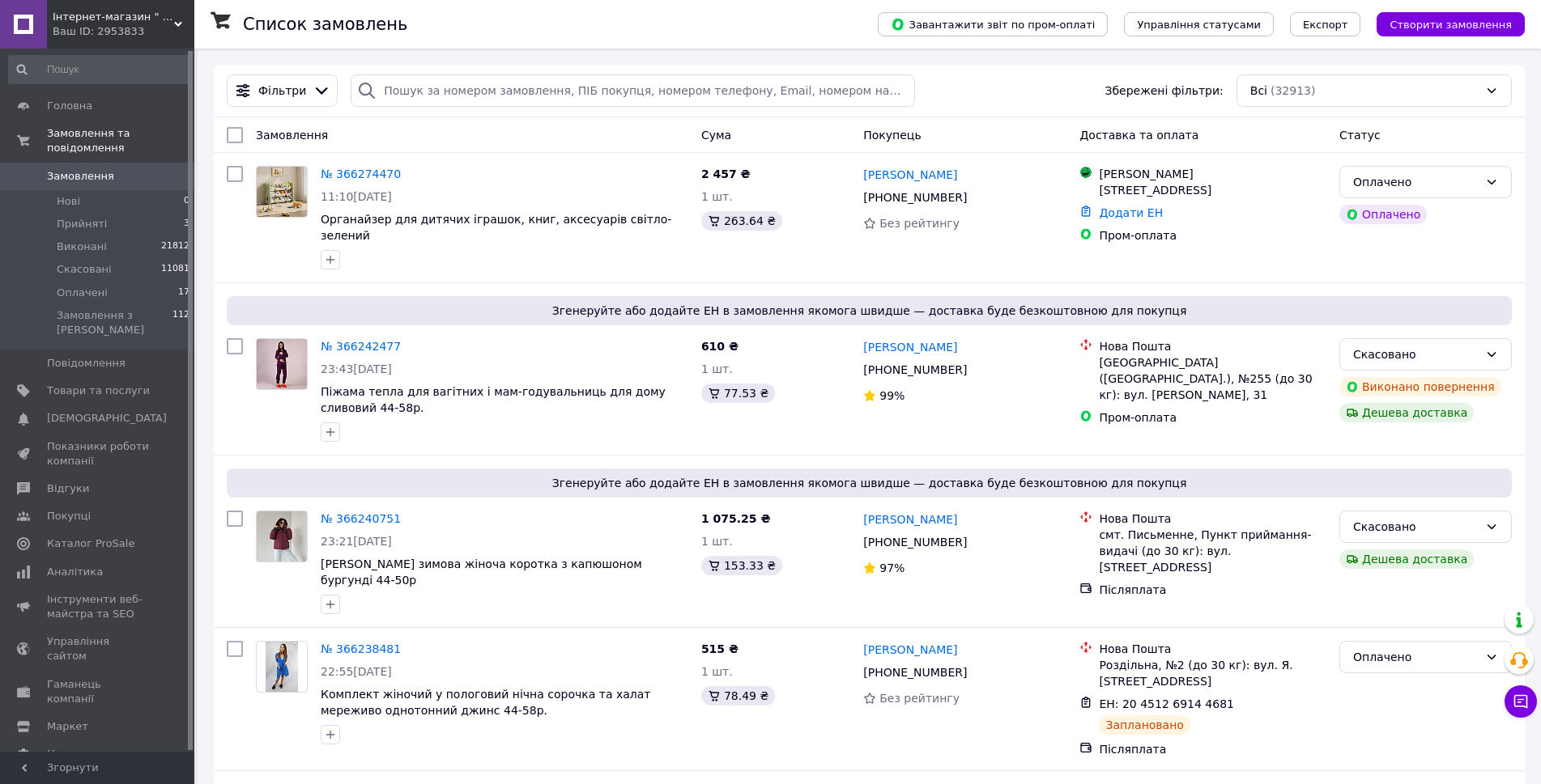
click at [113, 775] on span "Тарифи та рахунки Prom топ" at bounding box center [98, 797] width 103 height 45
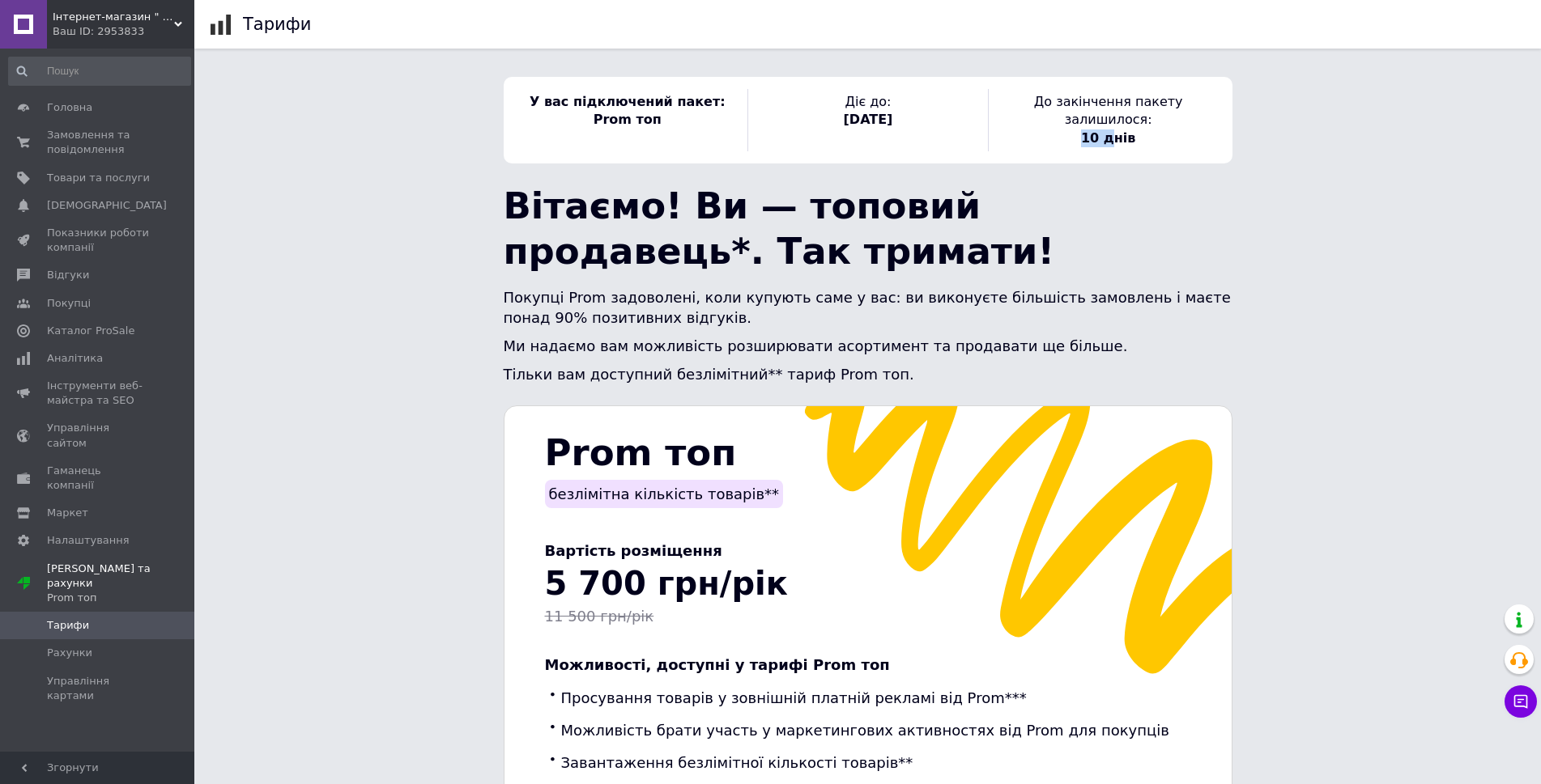
drag, startPoint x: 1071, startPoint y: 122, endPoint x: 1124, endPoint y: 121, distance: 53.0
click at [1124, 129] on div "10 днів" at bounding box center [1108, 138] width 231 height 18
click at [1153, 129] on div "10 днів" at bounding box center [1108, 138] width 231 height 18
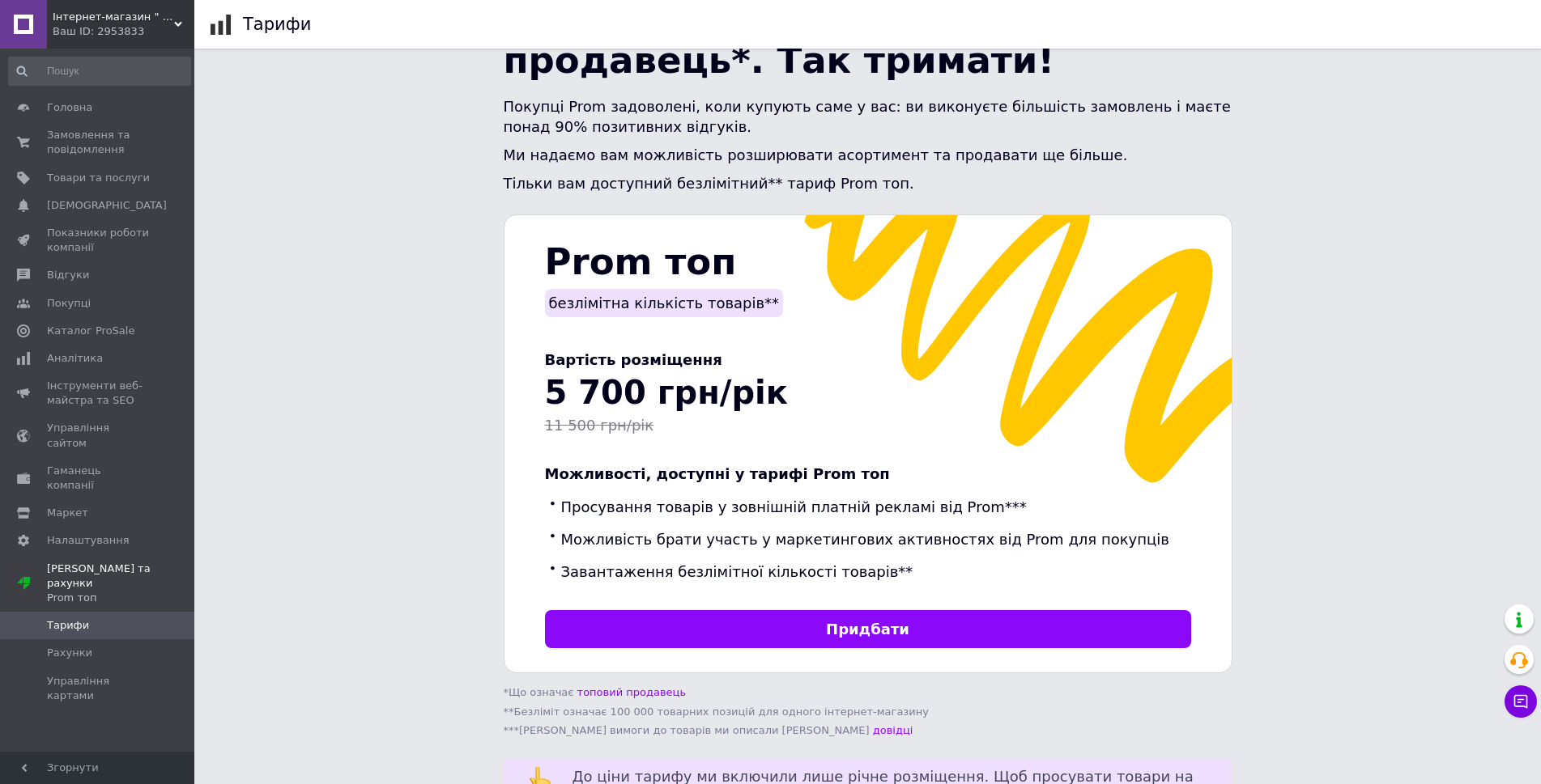
scroll to position [324, 0]
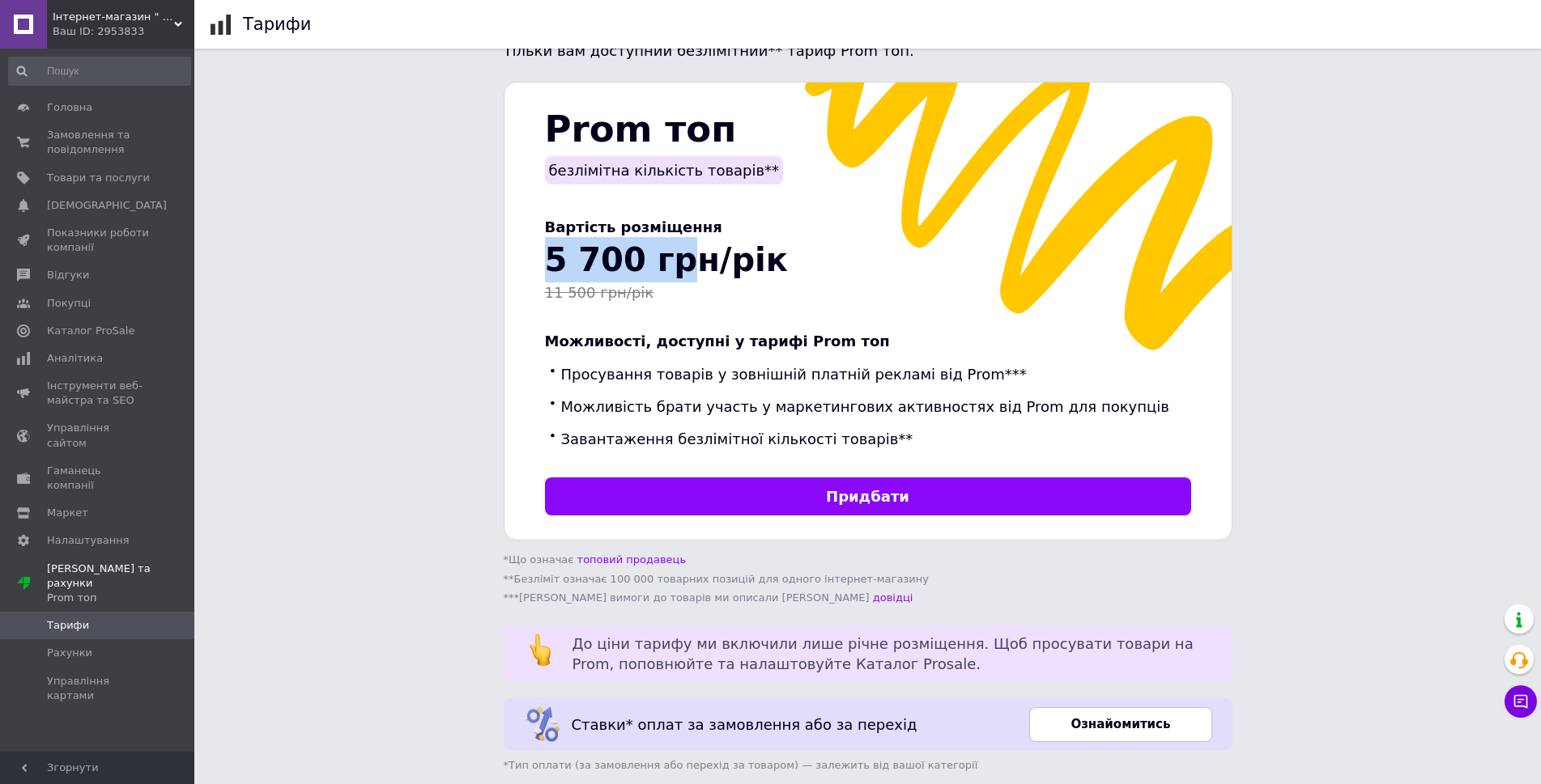
drag, startPoint x: 545, startPoint y: 238, endPoint x: 671, endPoint y: 245, distance: 126.2
click at [671, 245] on span "5 700 грн/рік" at bounding box center [666, 260] width 243 height 37
click at [810, 282] on div "11 500 грн/рік" at bounding box center [868, 292] width 646 height 20
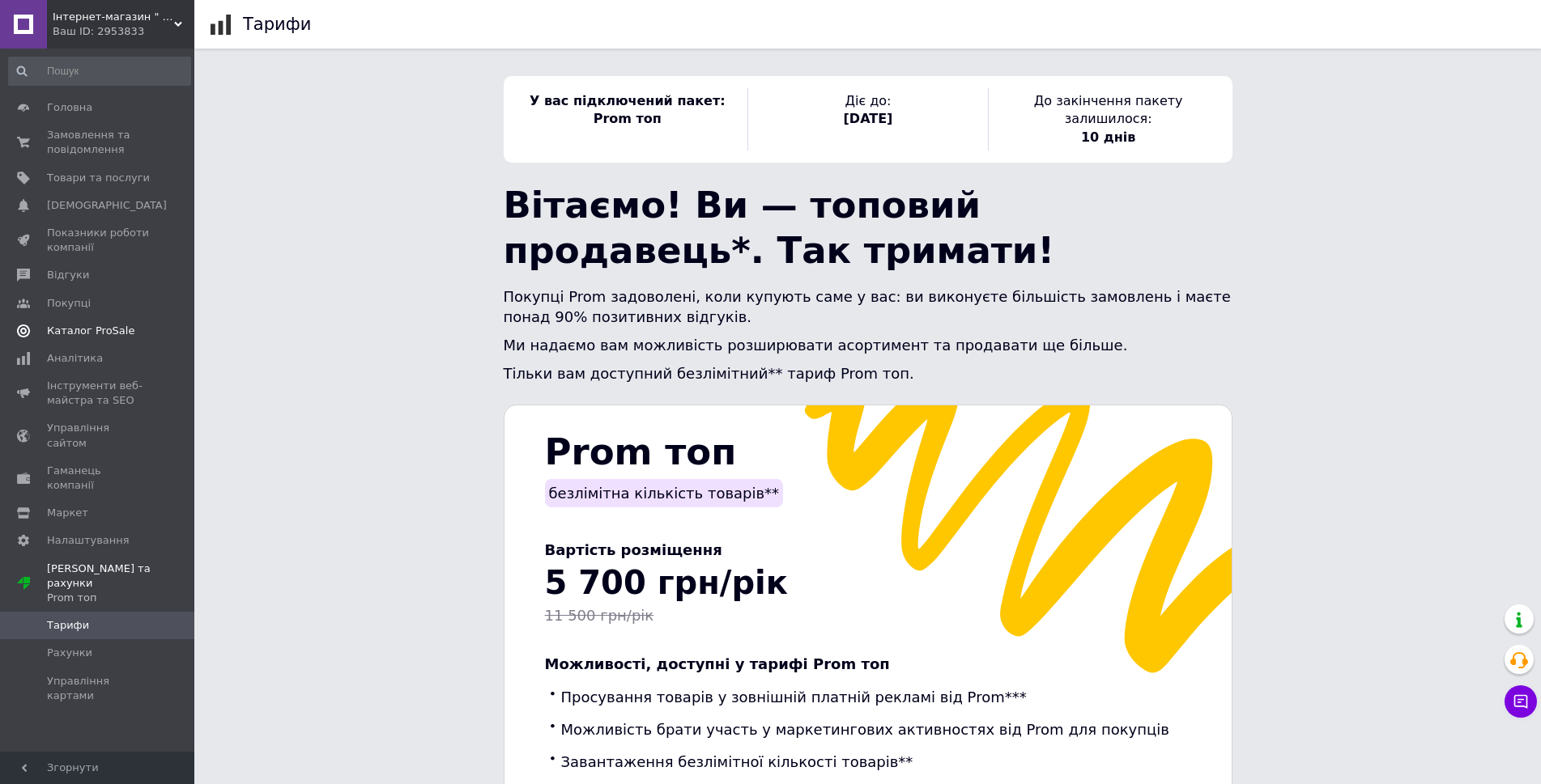
scroll to position [0, 0]
click at [73, 139] on span "Замовлення та повідомлення" at bounding box center [98, 142] width 103 height 29
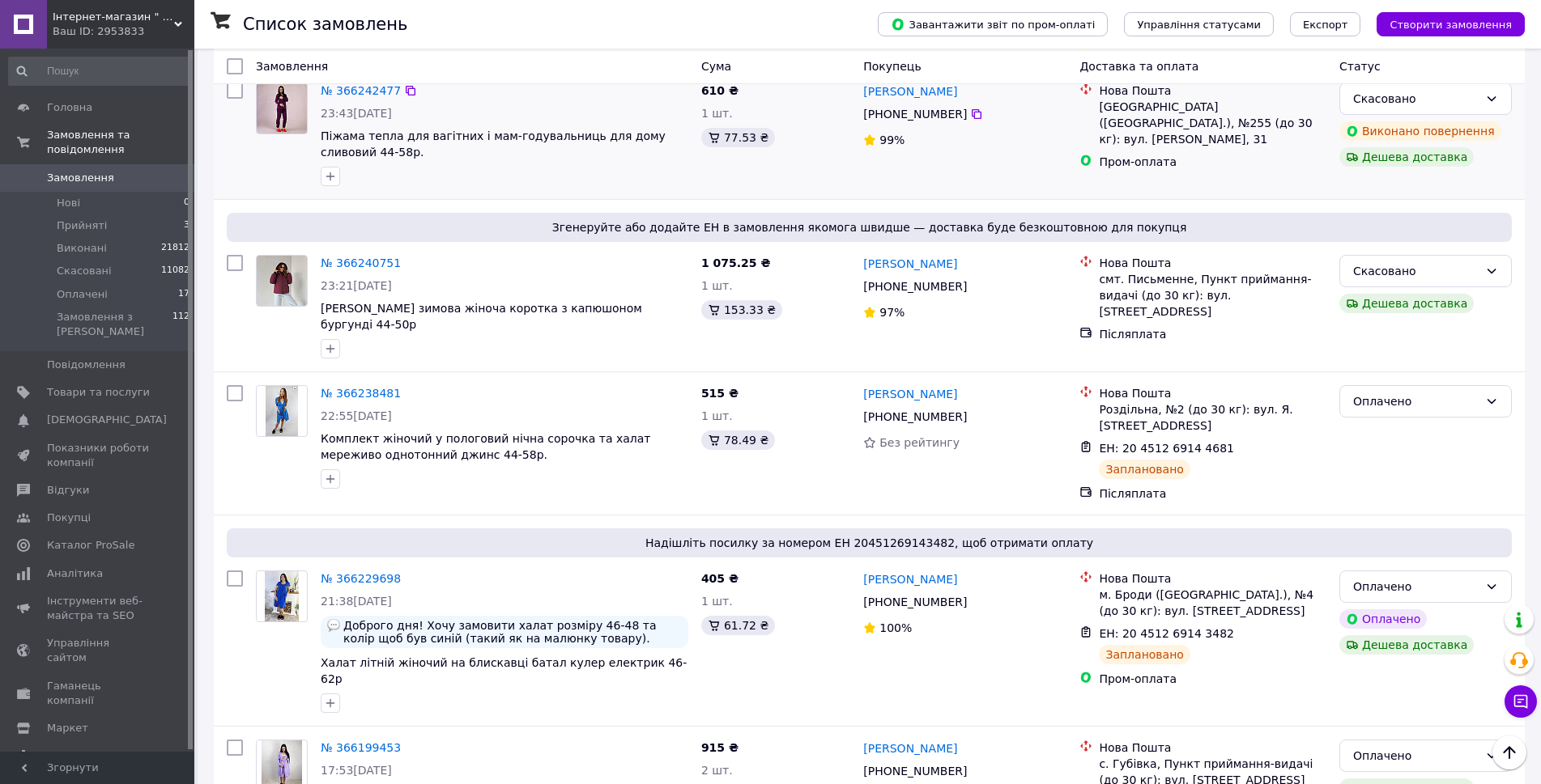
scroll to position [566, 0]
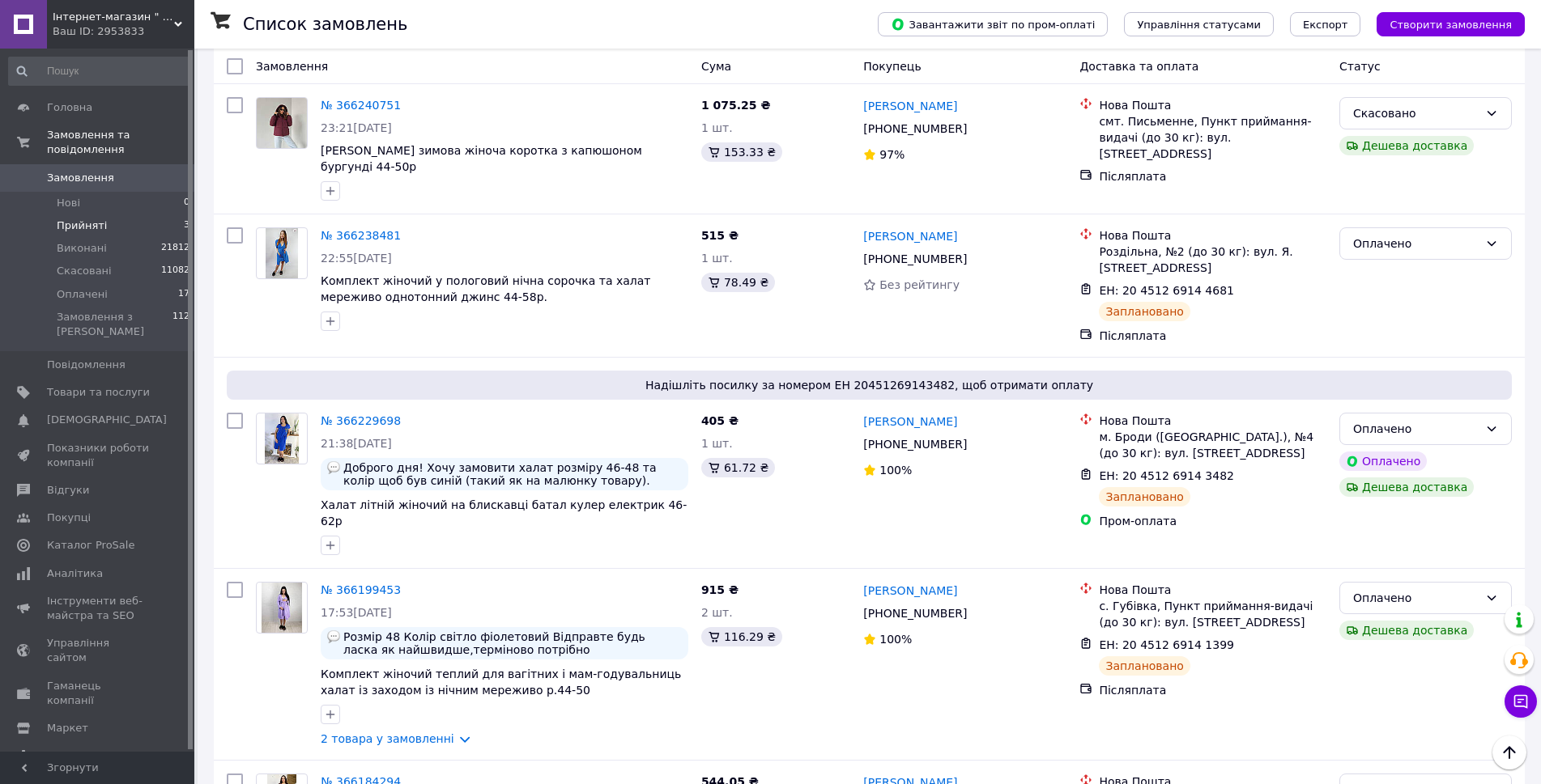
click at [79, 218] on span "Прийняті" at bounding box center [82, 225] width 50 height 14
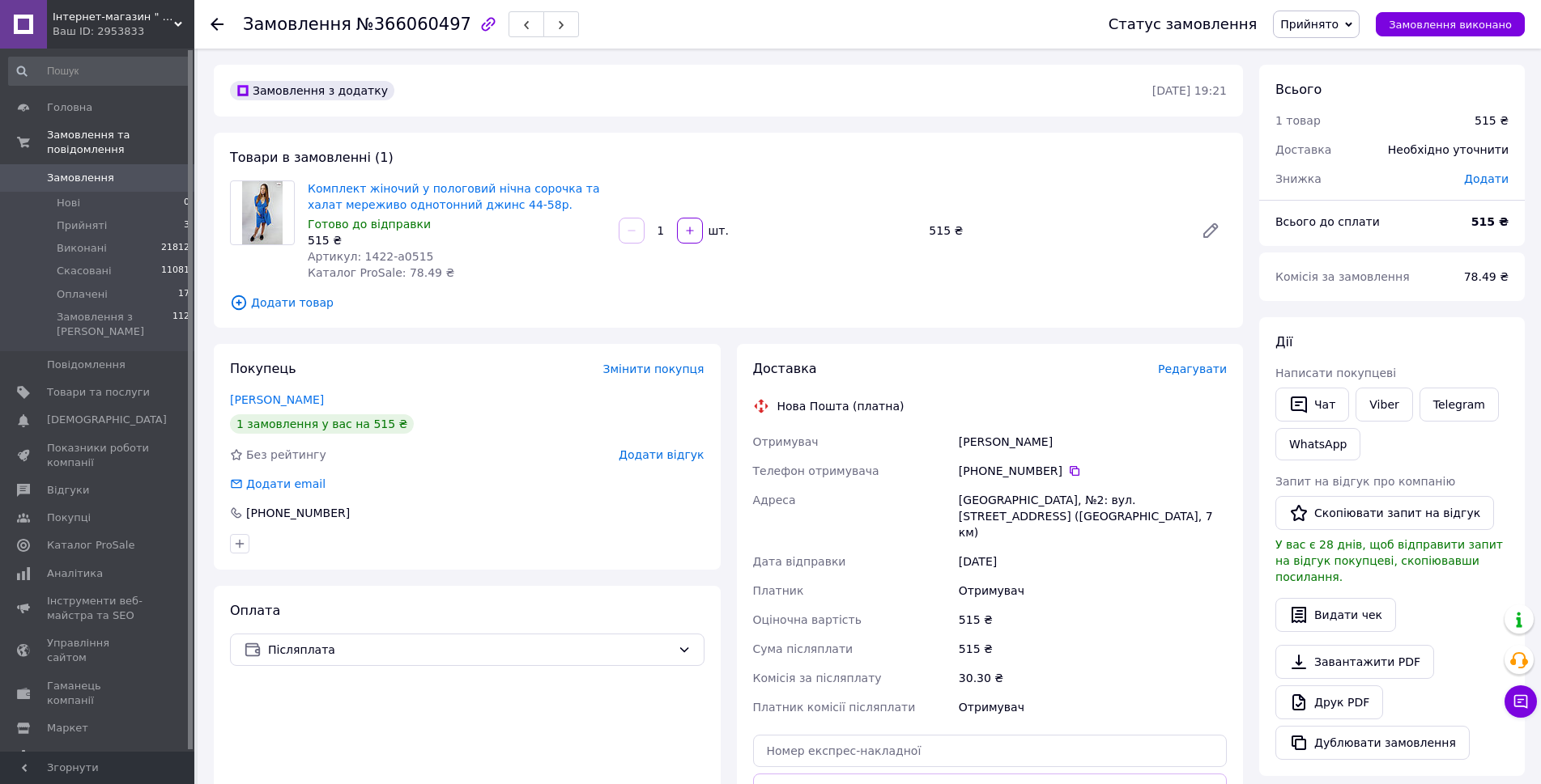
click at [1147, 421] on div "Доставка Редагувати Нова Пошта (платна) Отримувач Грабовська Рита Телефон отрим…" at bounding box center [990, 619] width 474 height 518
click at [1009, 342] on div "Замовлення з додатку 10.10.2025 • 19:21 Товари в замовленні (1) Комплект жіночи…" at bounding box center [728, 613] width 1045 height 1097
click at [657, 308] on span "Додати товар" at bounding box center [729, 303] width 997 height 18
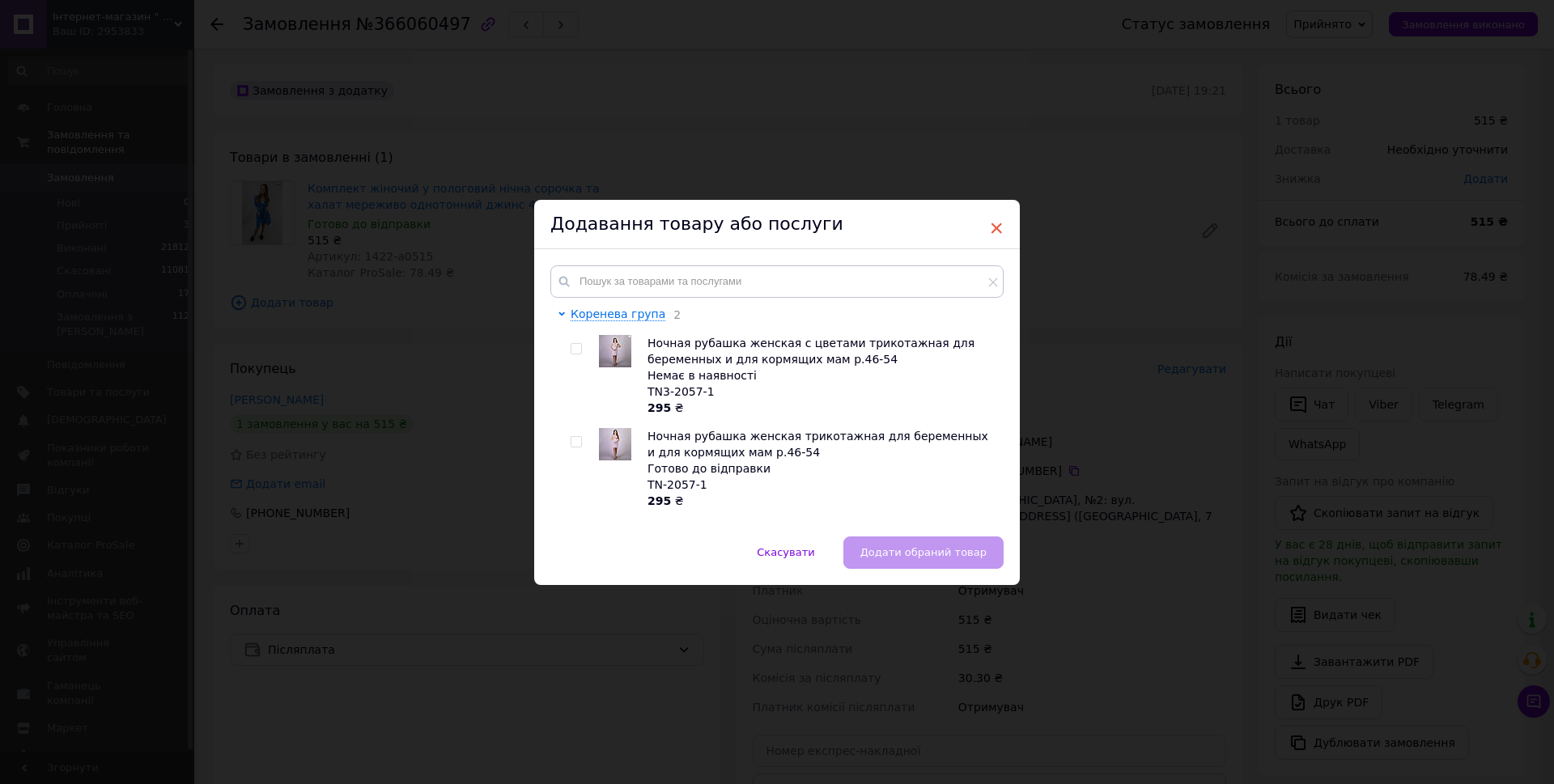
click at [998, 225] on span "×" at bounding box center [996, 228] width 14 height 28
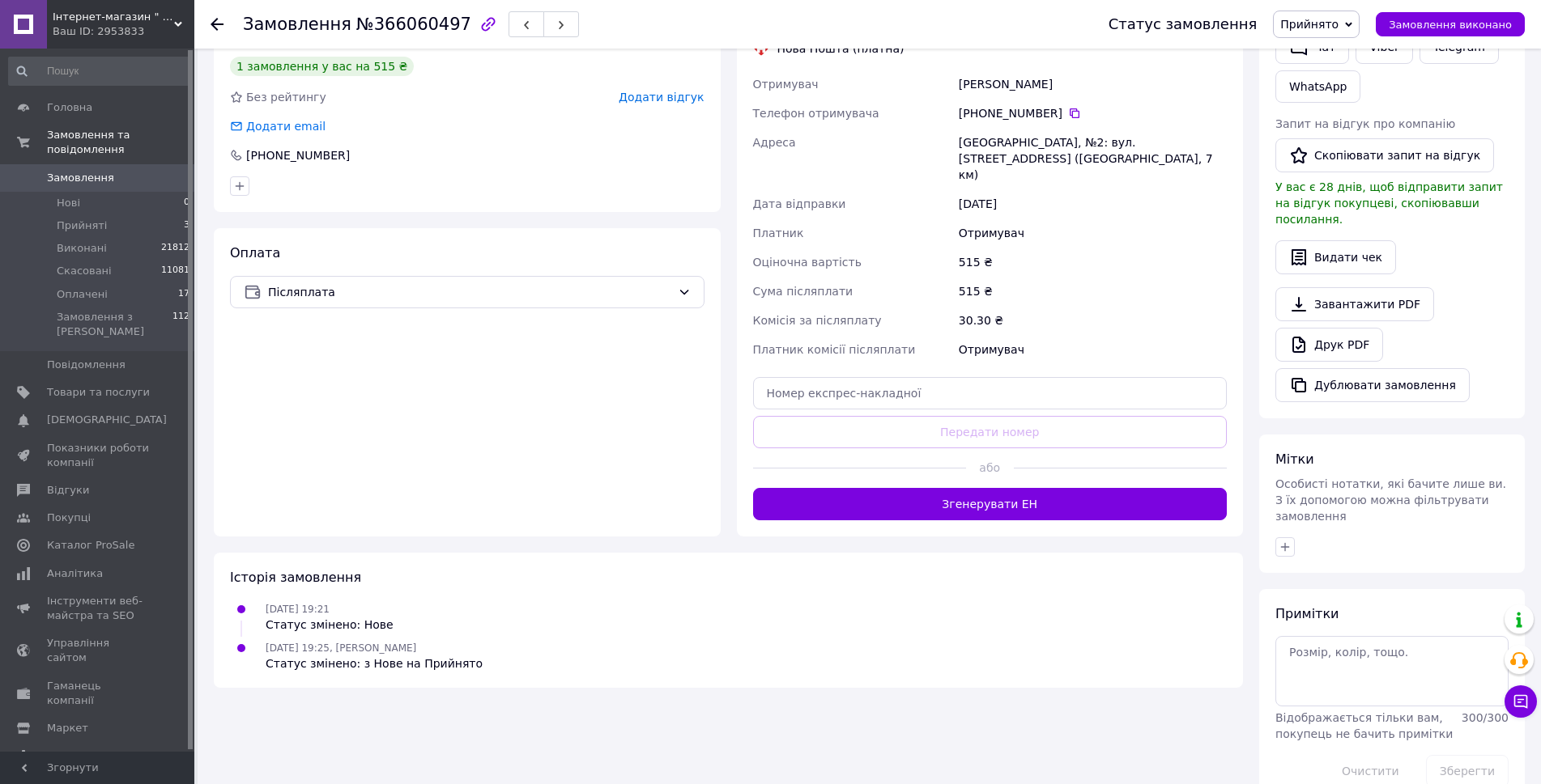
scroll to position [361, 0]
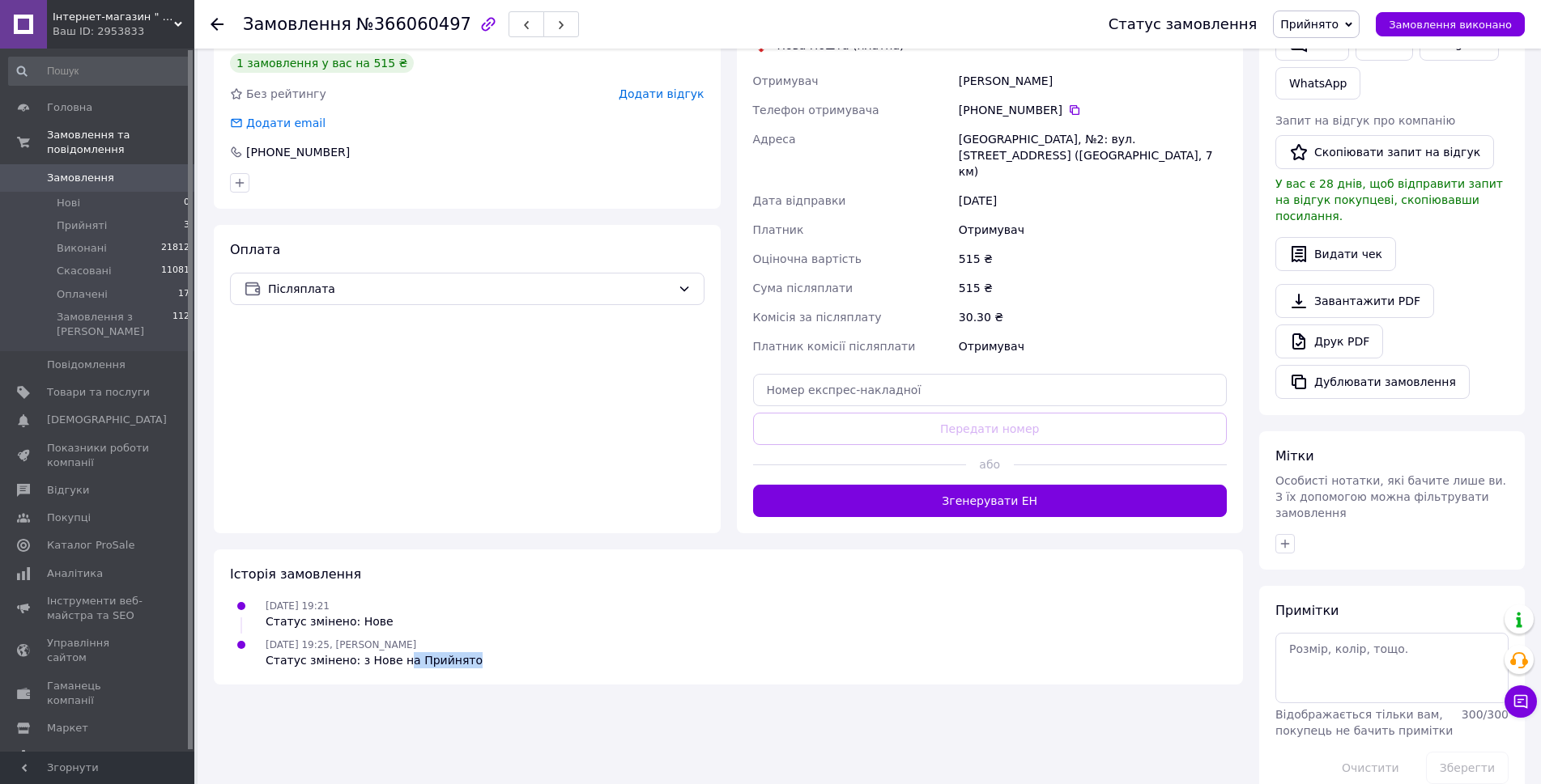
drag, startPoint x: 393, startPoint y: 632, endPoint x: 473, endPoint y: 640, distance: 80.4
click at [467, 642] on div "Історія замовлення 10.10.2025 19:21 Статус змінено: Нове 10.10.2025 19:25, Інна…" at bounding box center [728, 617] width 1029 height 135
click at [490, 636] on div "Історія замовлення 10.10.2025 19:21 Статус змінено: Нове 10.10.2025 19:25, Інна…" at bounding box center [728, 617] width 1029 height 135
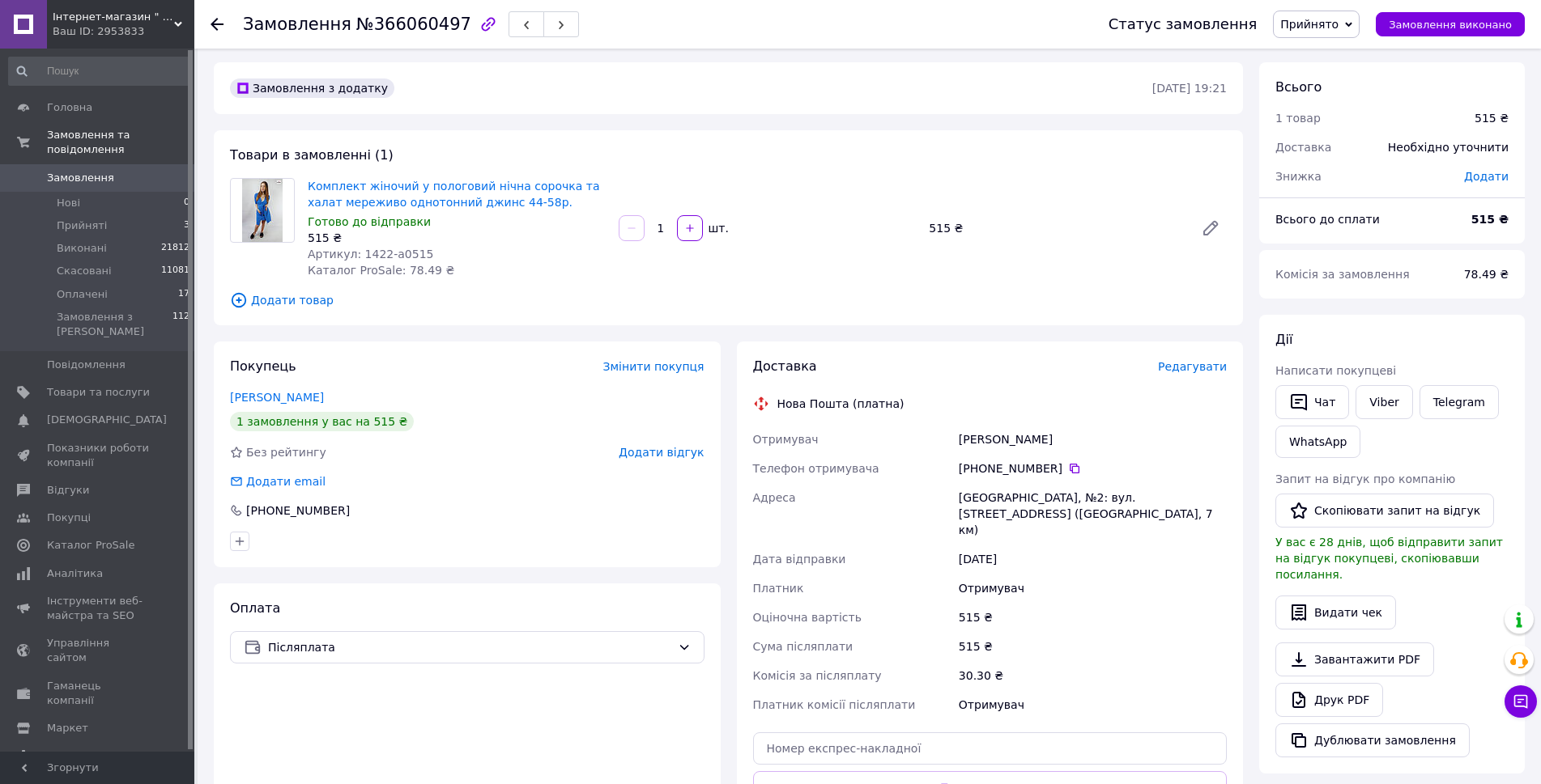
scroll to position [0, 0]
click at [953, 327] on div "Товари в замовленні (1) Комплект жіночий у пологовий нічна сорочка та халат мер…" at bounding box center [728, 230] width 1029 height 195
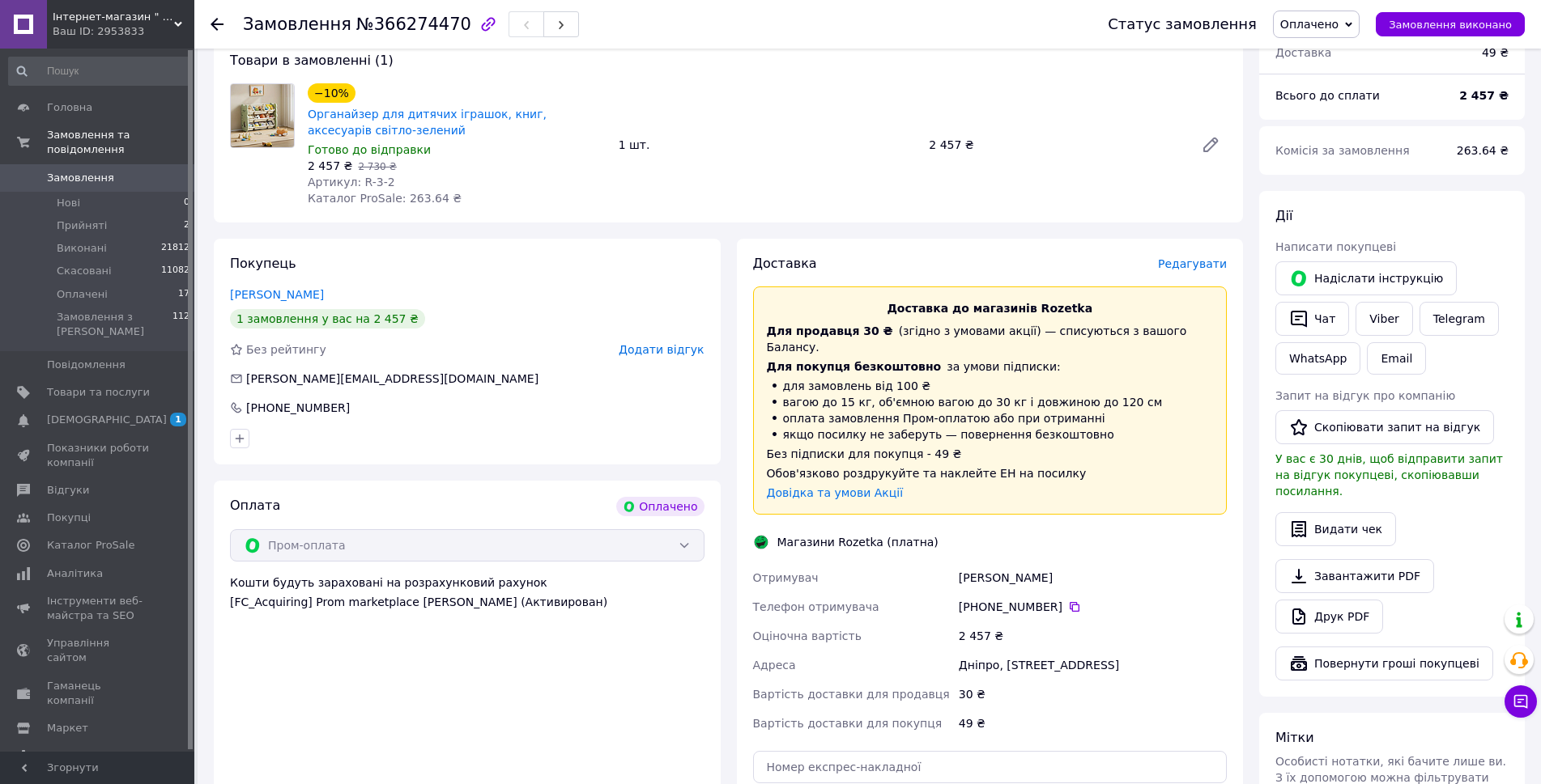
scroll to position [460, 0]
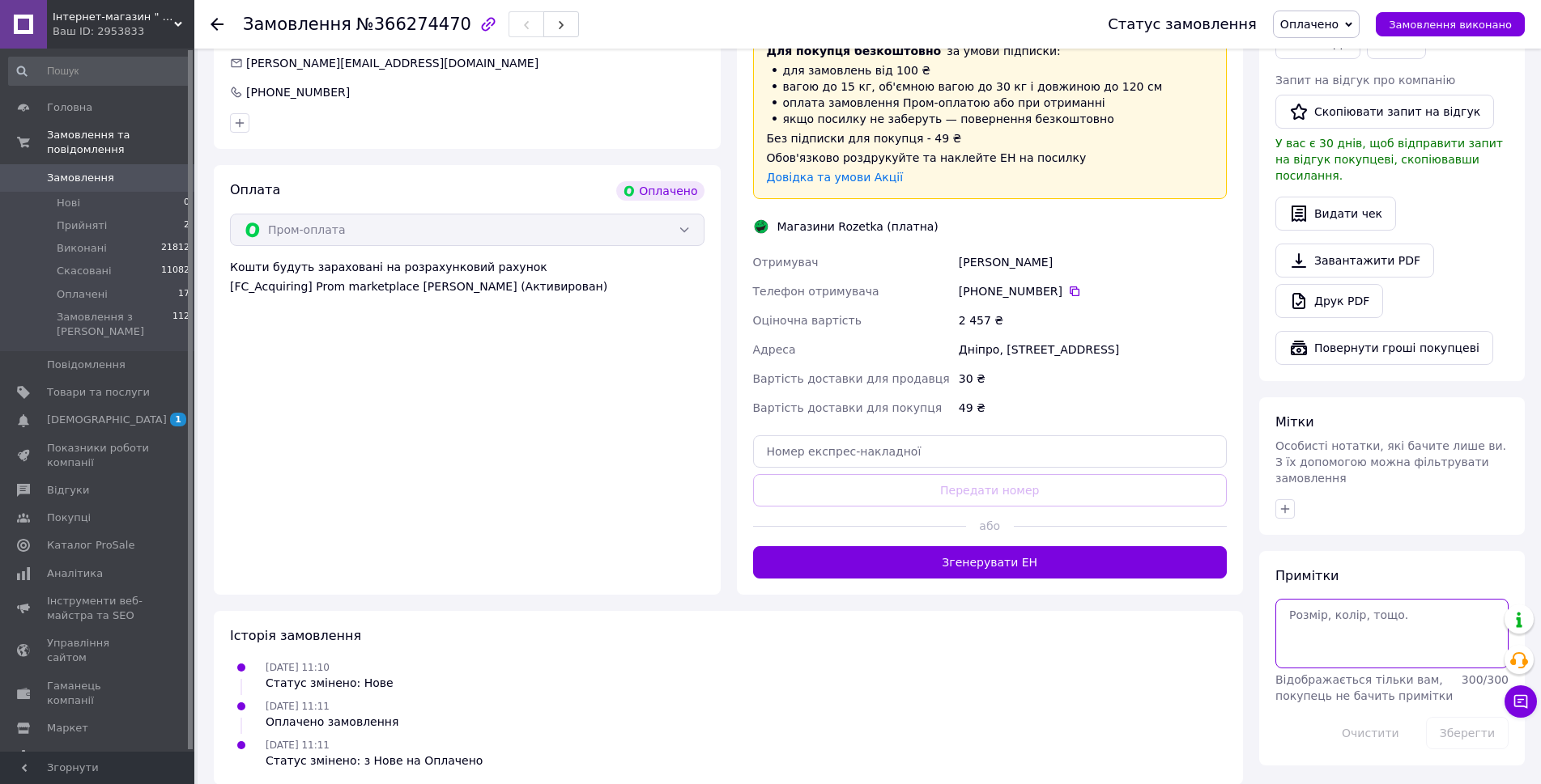
click at [1322, 609] on textarea at bounding box center [1391, 634] width 233 height 70
type textarea "не додзв 12.10 вайбер"
click at [1463, 717] on button "Зберегти" at bounding box center [1467, 733] width 82 height 33
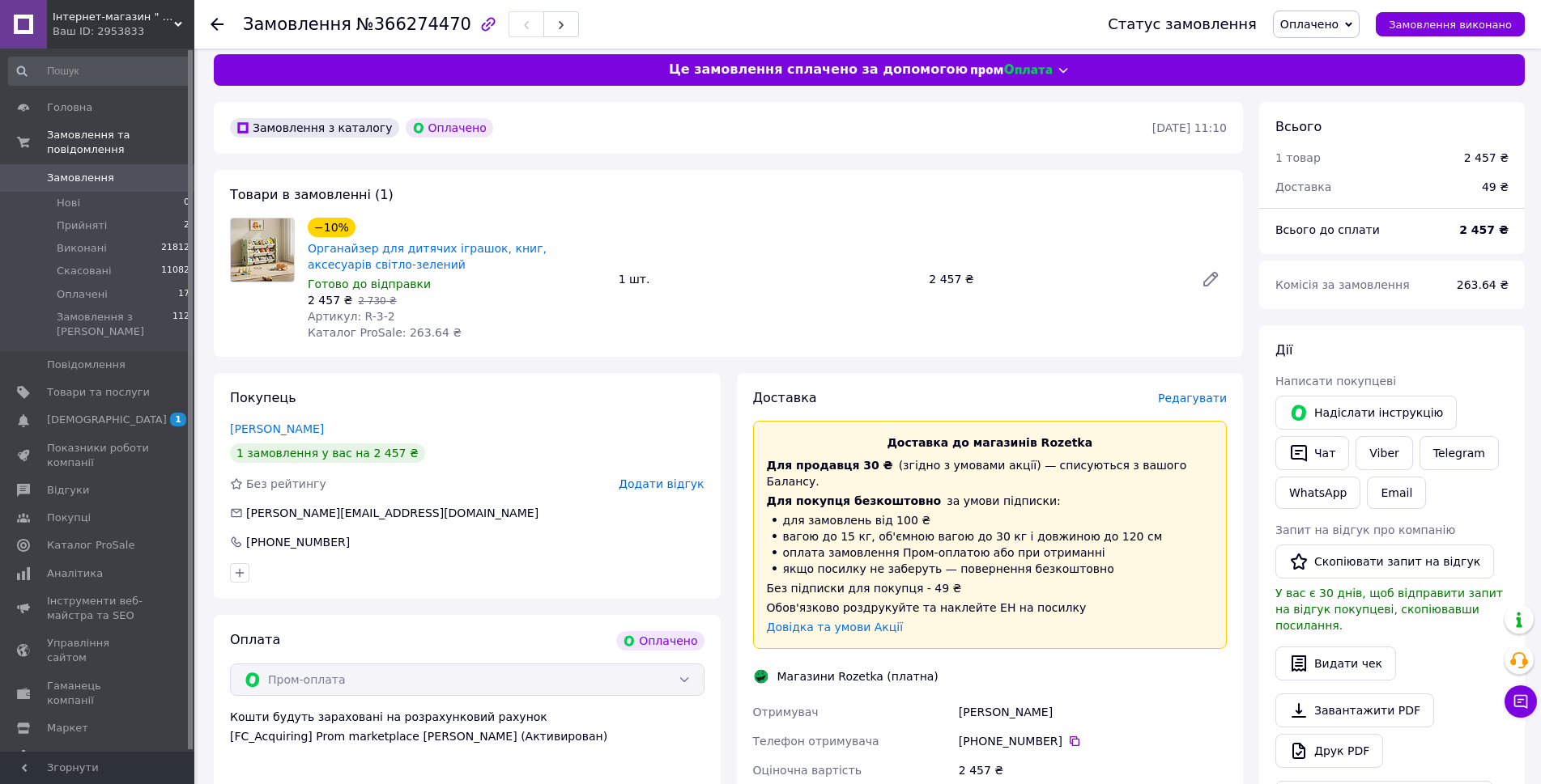
scroll to position [0, 0]
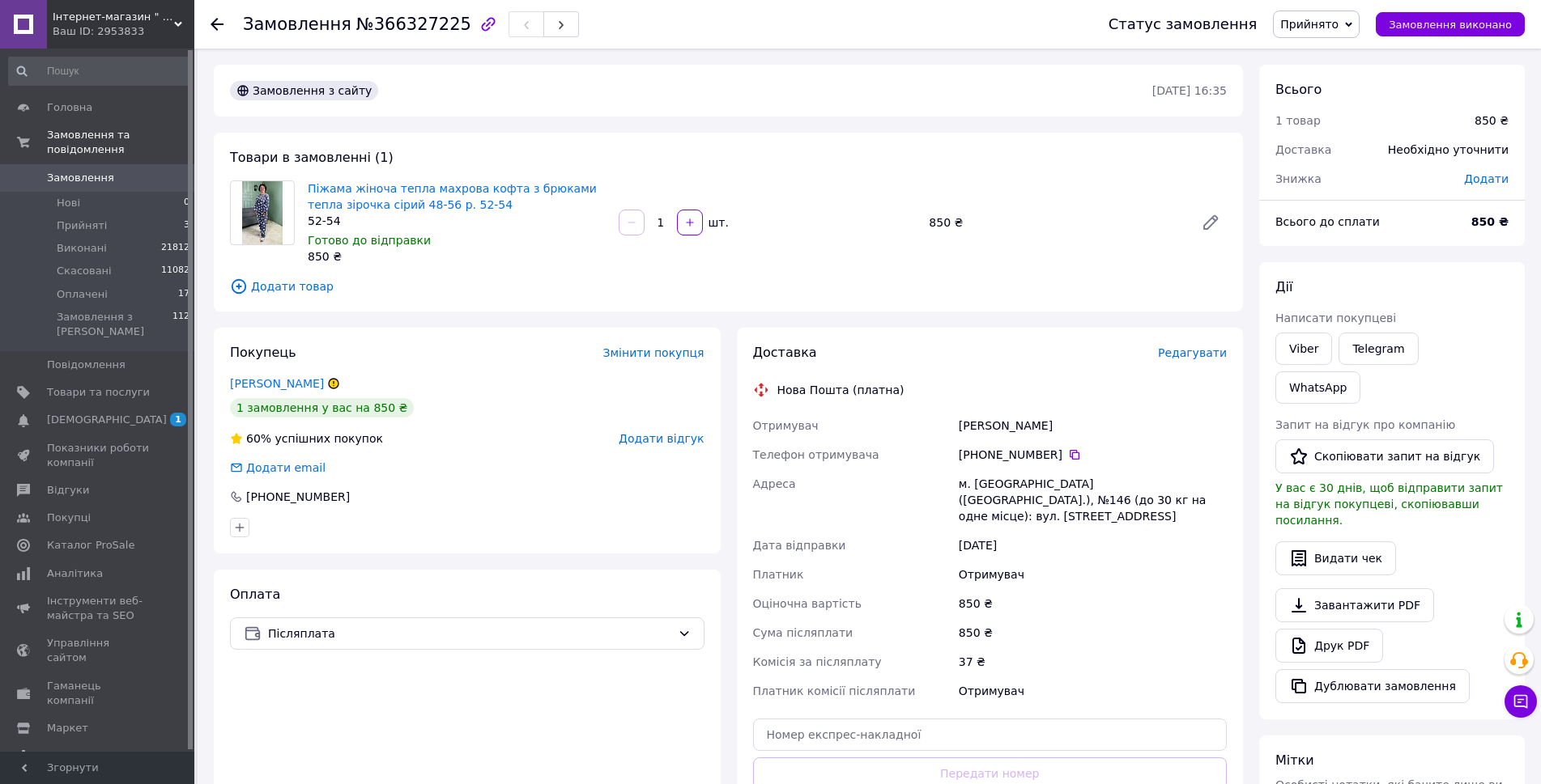
drag, startPoint x: 432, startPoint y: 202, endPoint x: 494, endPoint y: 445, distance: 250.8
click at [492, 441] on div "60% успішних покупок Додати відгук" at bounding box center [467, 438] width 474 height 16
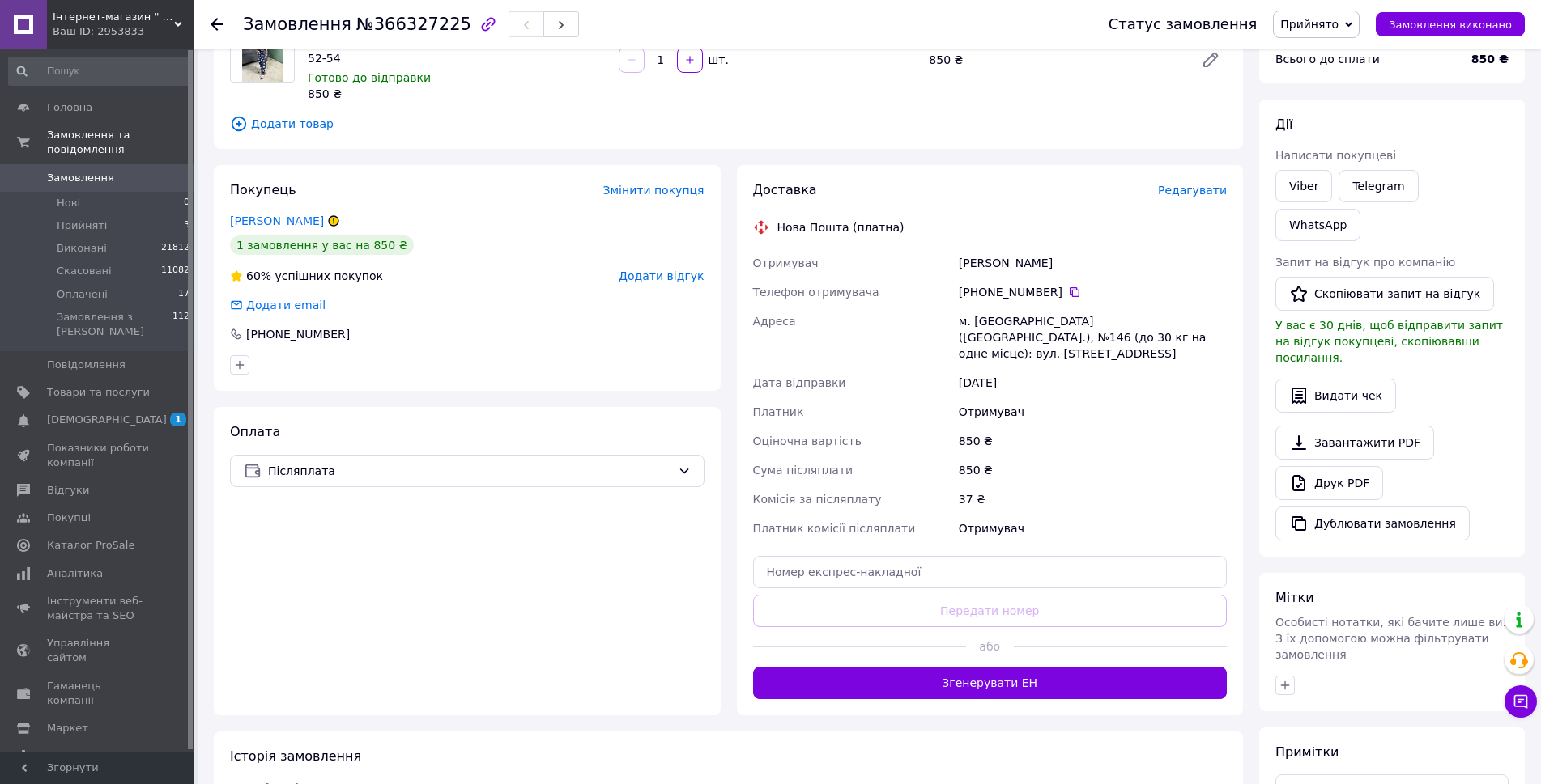
scroll to position [266, 0]
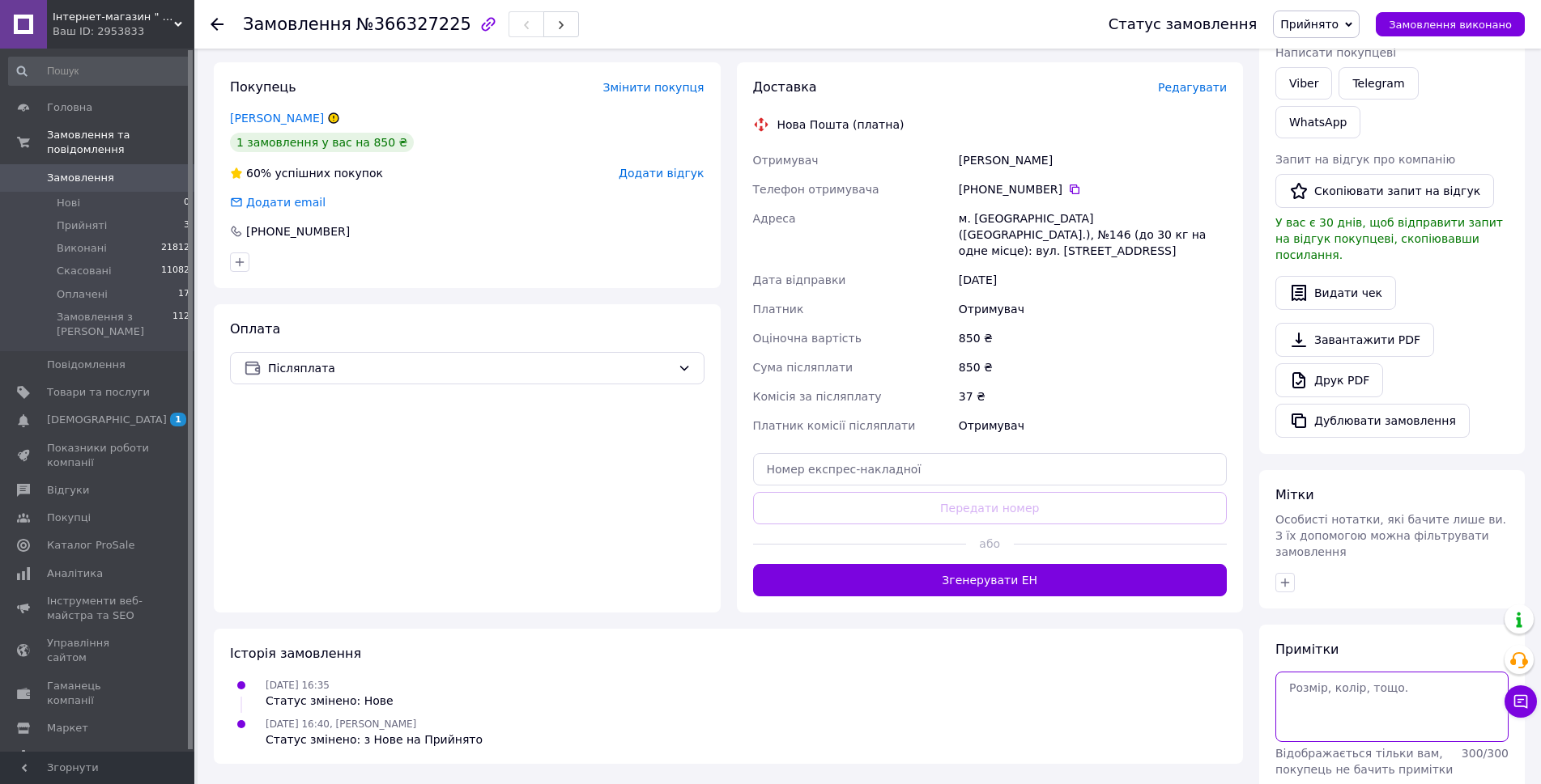
click at [1309, 671] on textarea at bounding box center [1391, 706] width 233 height 70
type textarea "з"
type textarea "не додзв 12.10 вайбер"
